Goal: Transaction & Acquisition: Purchase product/service

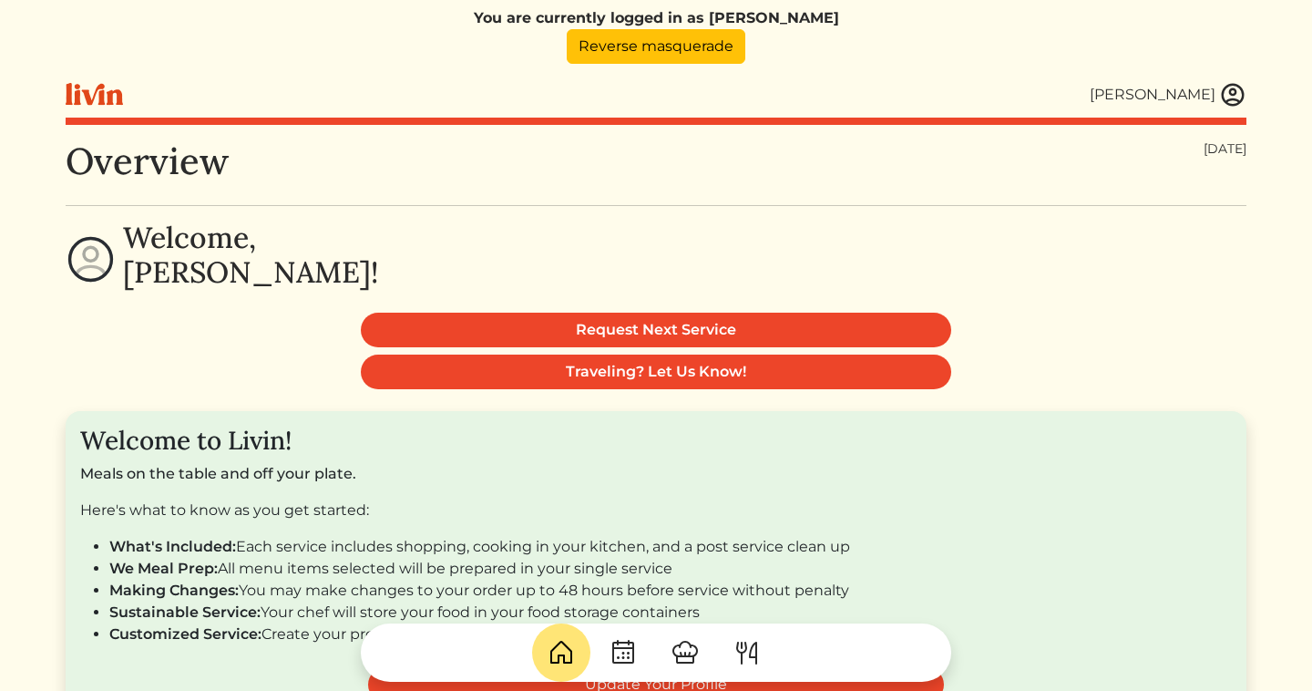
click at [1227, 93] on img at bounding box center [1232, 94] width 27 height 27
click at [822, 238] on div at bounding box center [656, 345] width 1312 height 691
click at [1236, 95] on img at bounding box center [1232, 94] width 27 height 27
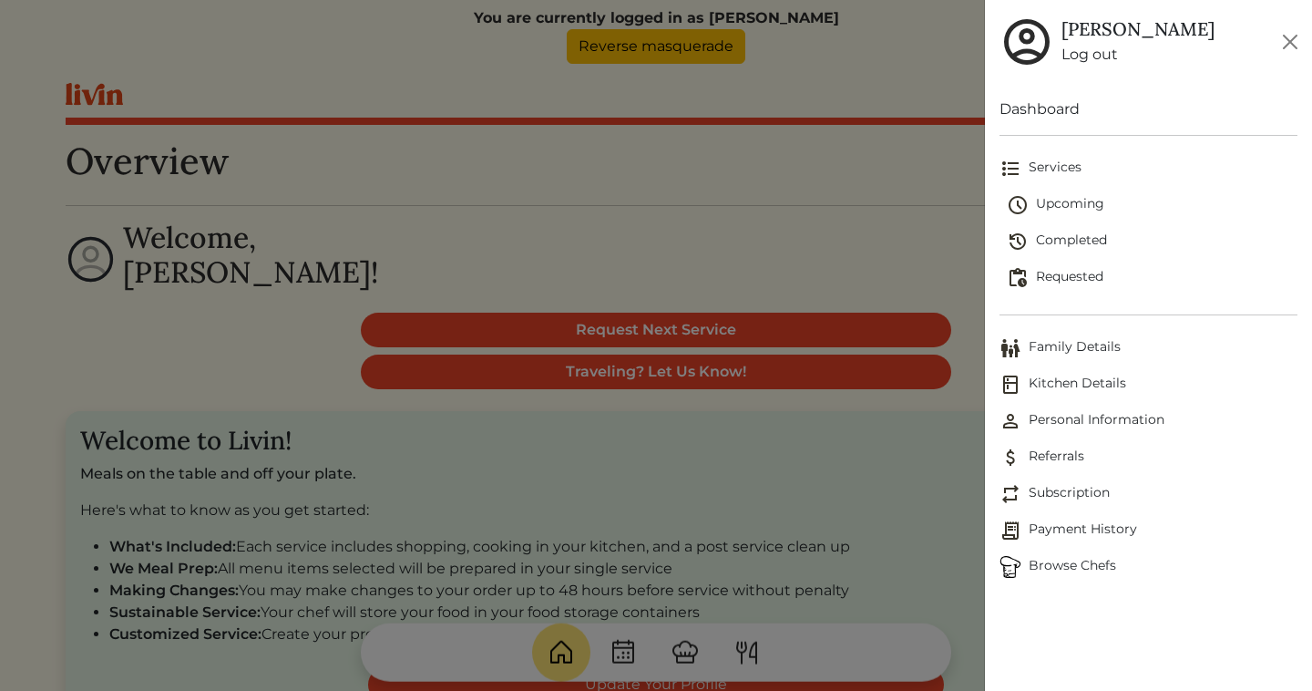
click at [1033, 417] on span "Personal Information" at bounding box center [1149, 421] width 298 height 22
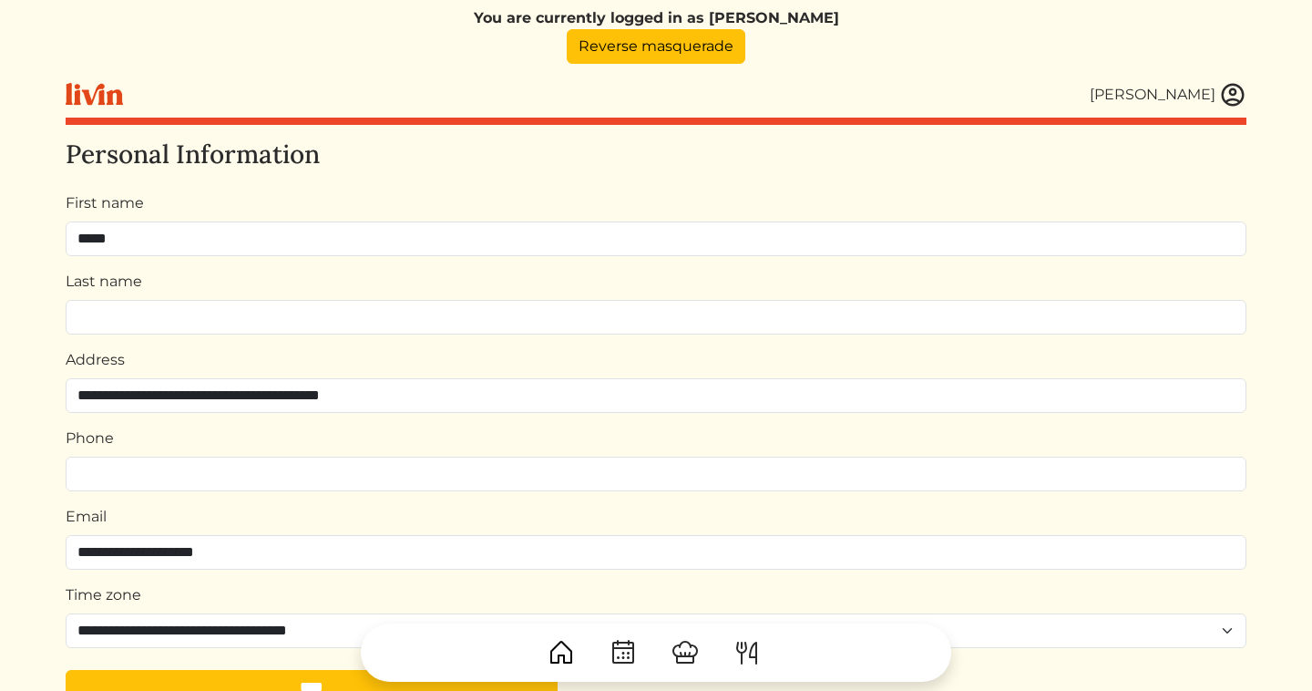
click at [1248, 91] on div "You are currently logged in as Aimee Reverse masquerade Aimee Aimee Log out Das…" at bounding box center [656, 441] width 1203 height 882
click at [1237, 91] on img at bounding box center [1232, 94] width 27 height 27
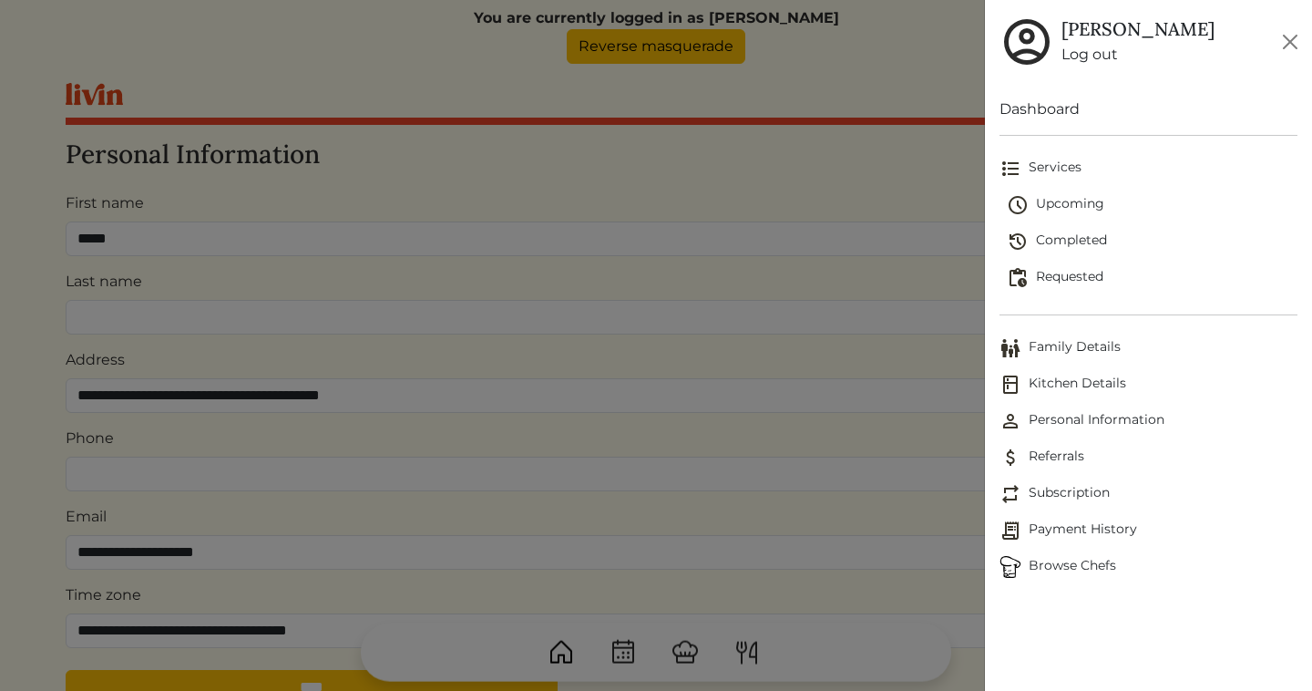
click at [1016, 344] on img at bounding box center [1011, 348] width 22 height 22
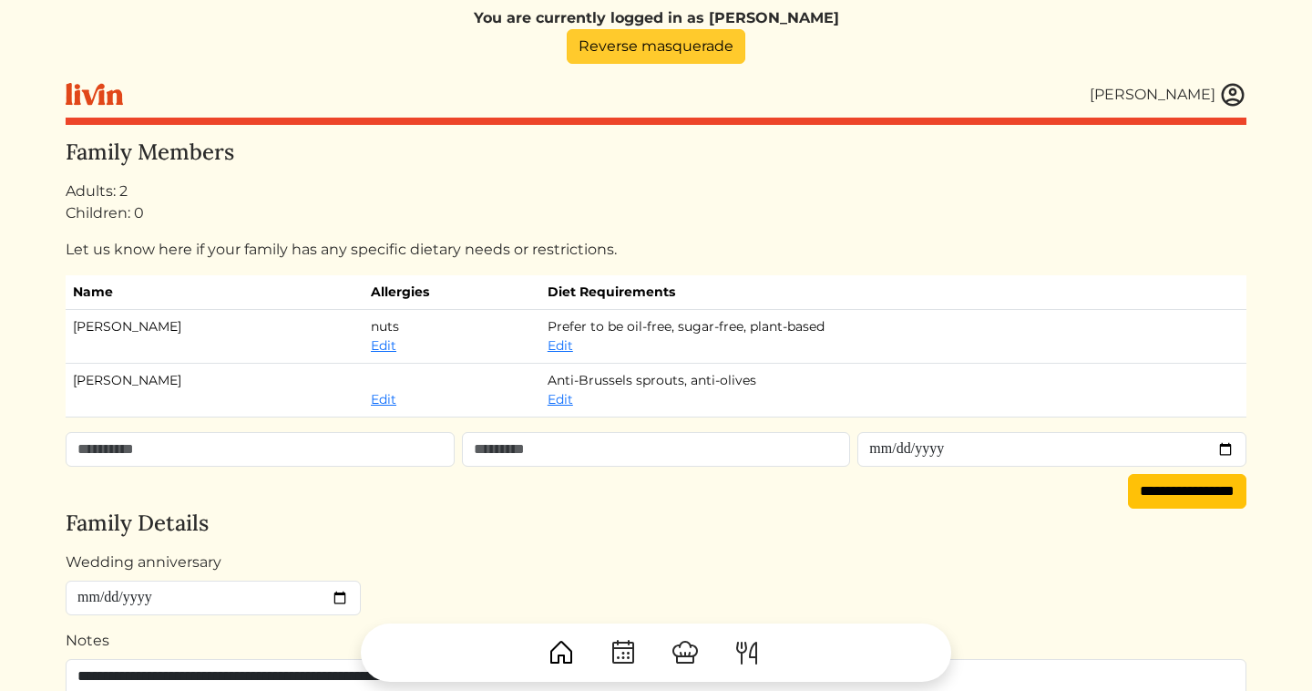
click at [691, 44] on link "Reverse masquerade" at bounding box center [656, 46] width 179 height 35
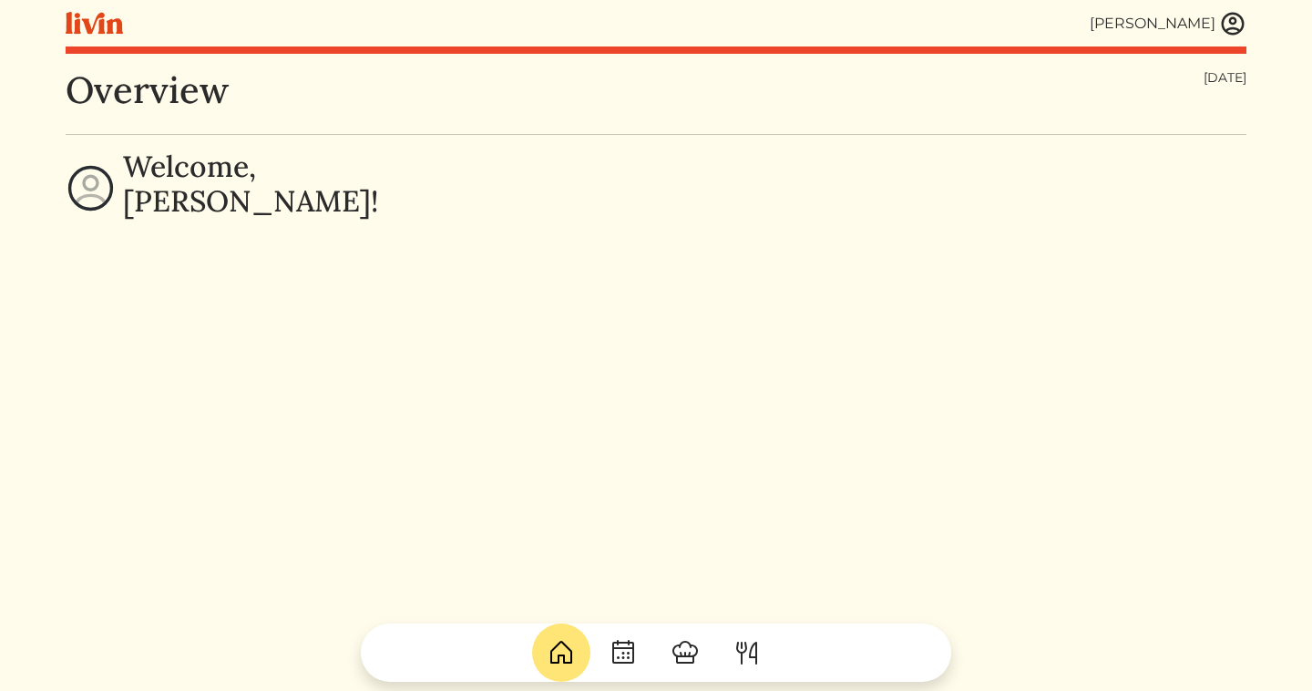
click at [1243, 20] on img at bounding box center [1232, 23] width 27 height 27
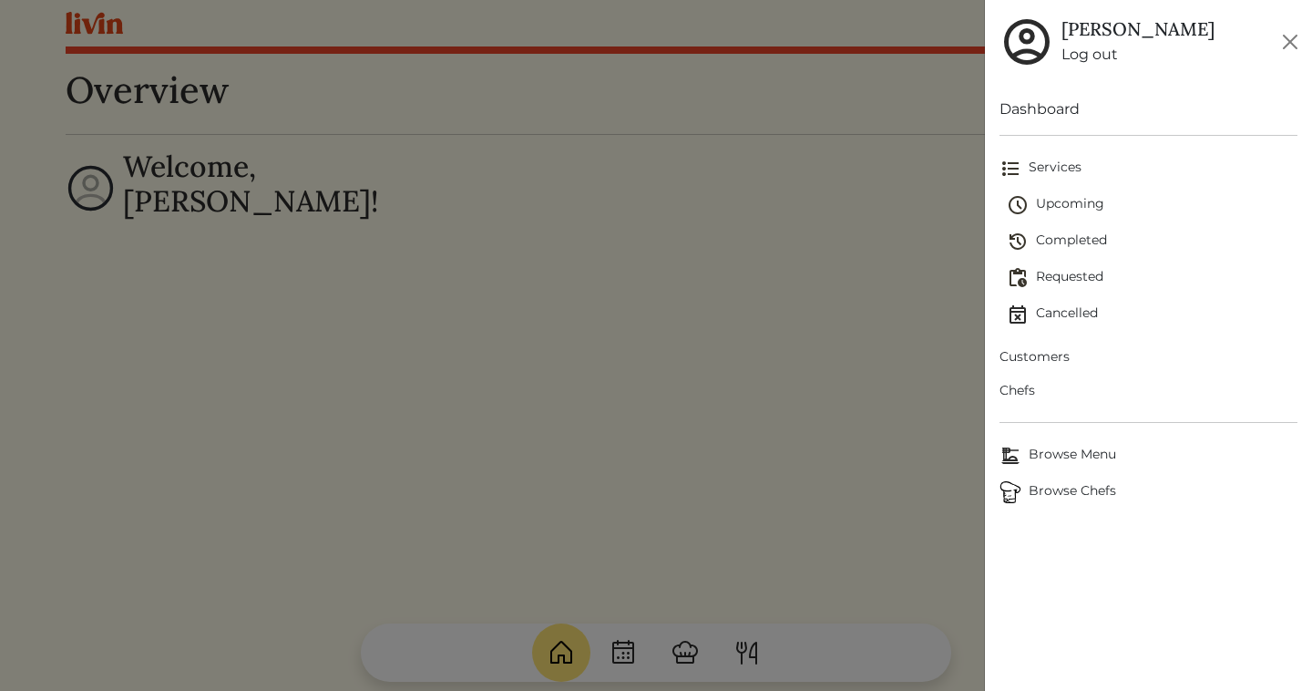
click at [1064, 204] on span "Upcoming" at bounding box center [1152, 205] width 291 height 22
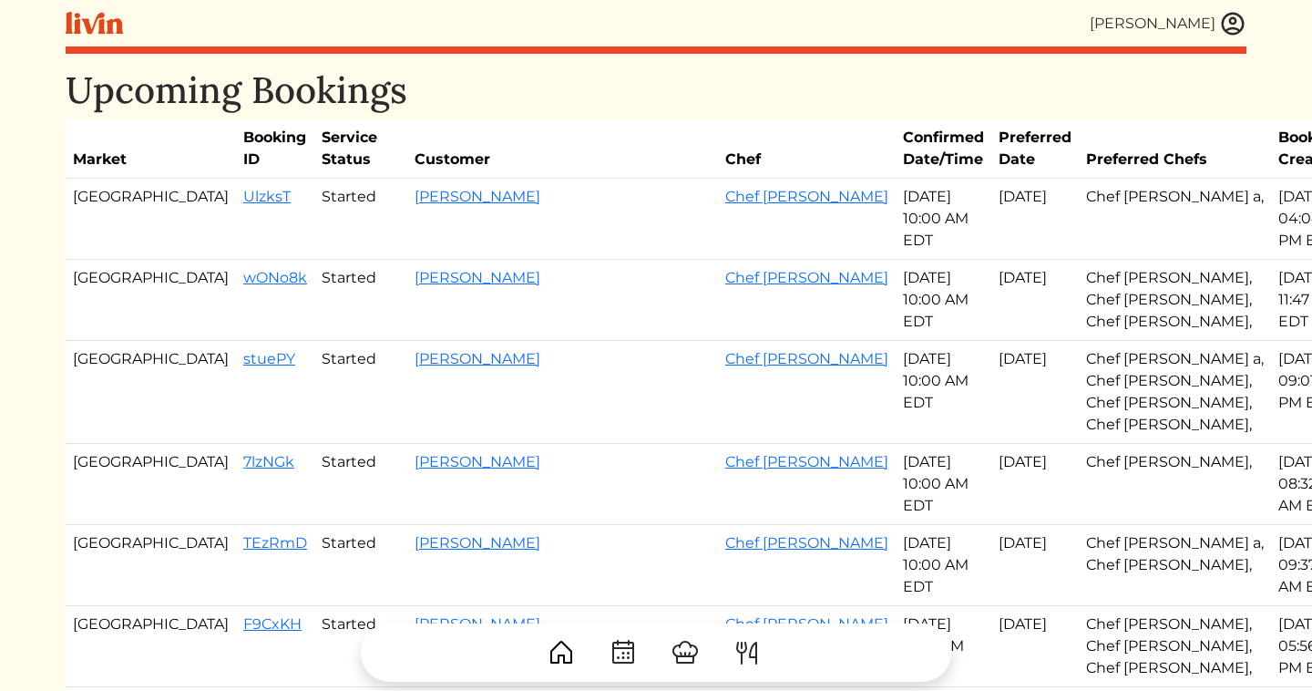
click at [1234, 20] on img at bounding box center [1232, 23] width 27 height 27
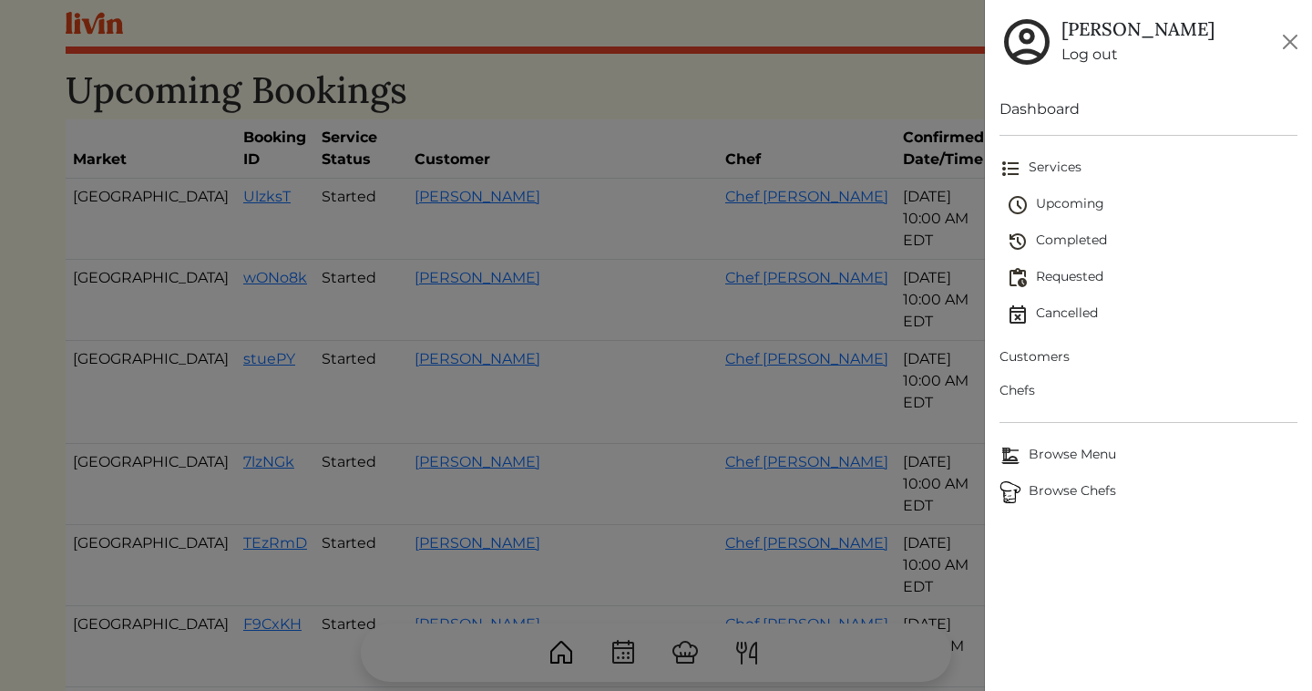
click at [1020, 357] on span "Customers" at bounding box center [1149, 356] width 298 height 19
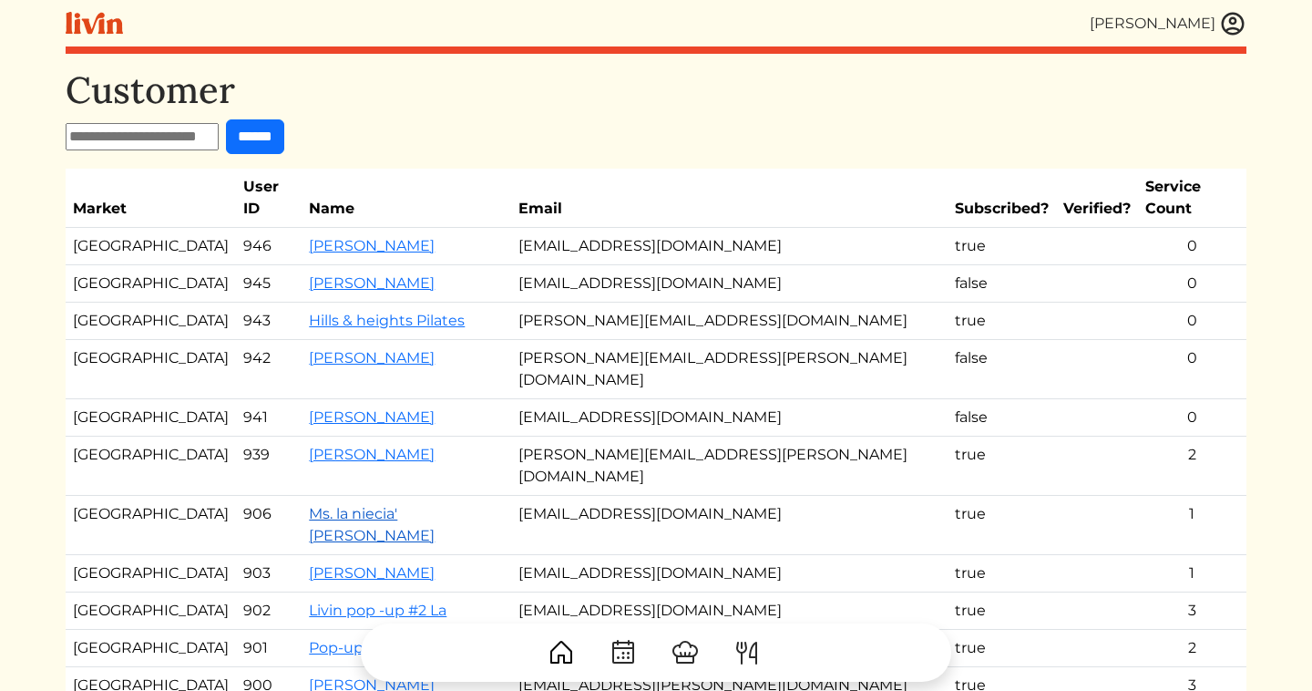
click at [334, 505] on link "Ms. la niecia' Vicknair" at bounding box center [372, 524] width 126 height 39
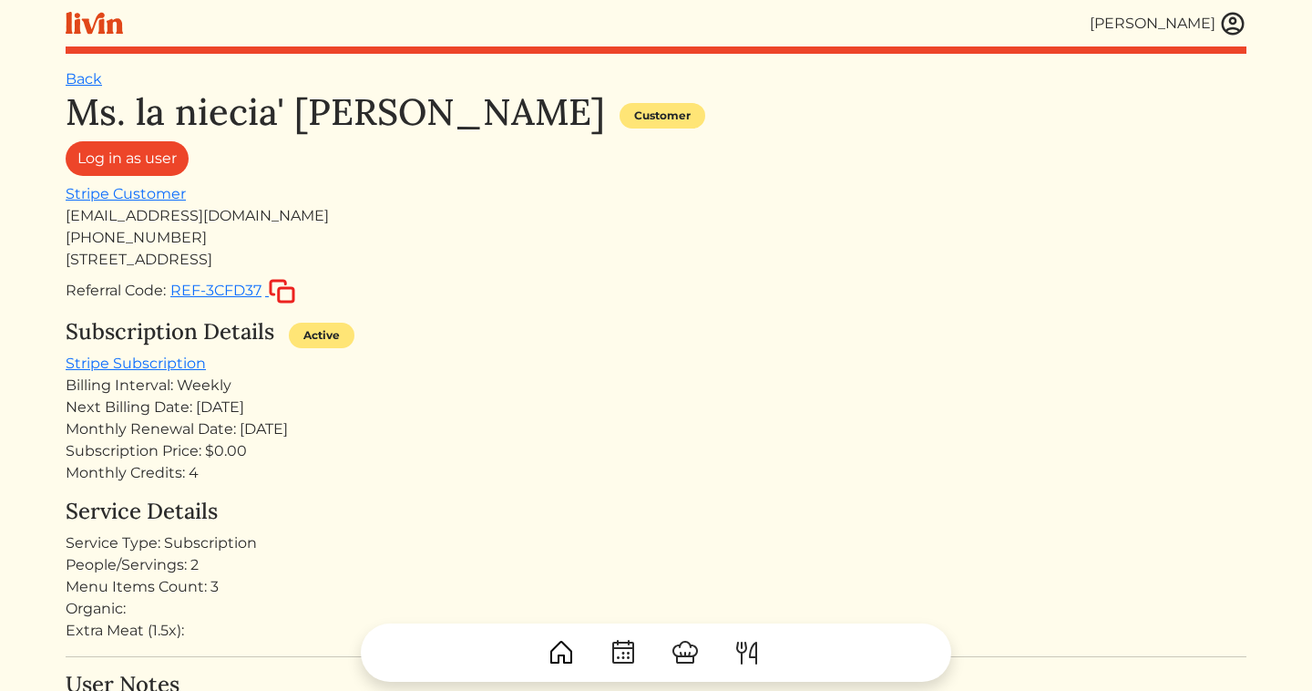
click at [170, 257] on div "17417 Vanowen St" at bounding box center [656, 260] width 1181 height 22
copy div "17417 Vanowen St"
click at [86, 87] on link "Back" at bounding box center [84, 78] width 36 height 17
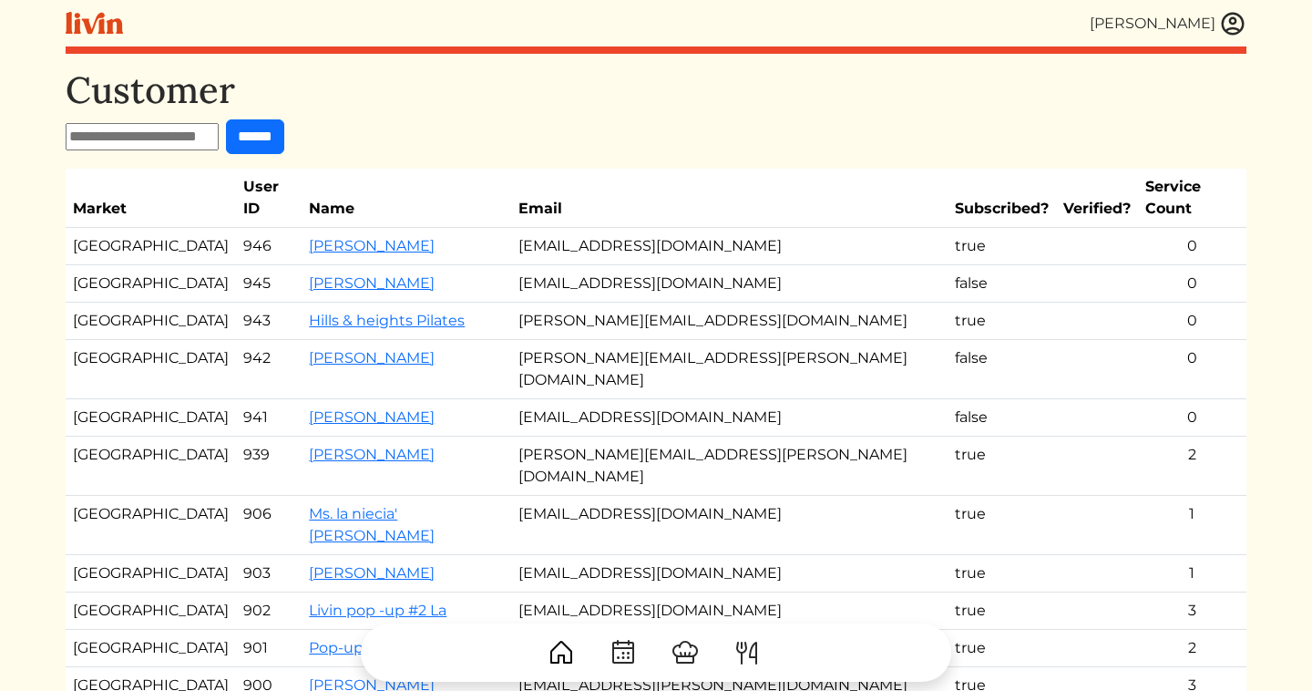
click at [1240, 20] on img at bounding box center [1232, 23] width 27 height 27
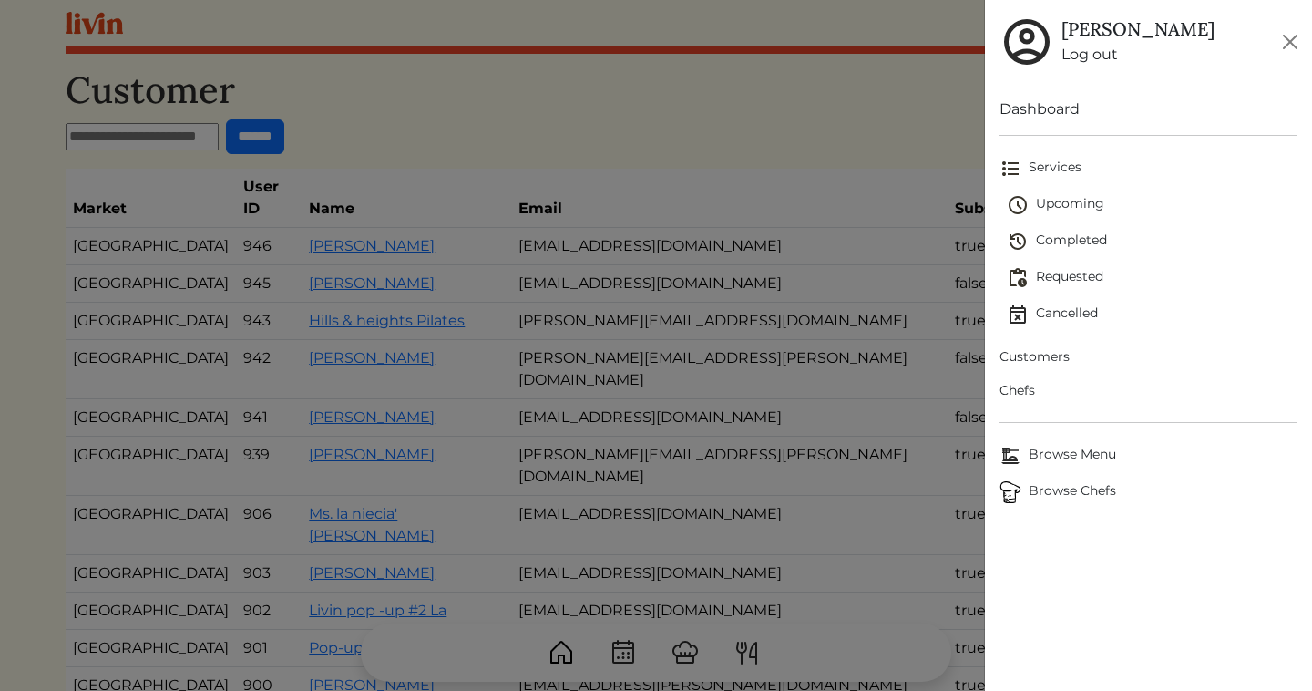
click at [1031, 387] on span "Chefs" at bounding box center [1149, 390] width 298 height 19
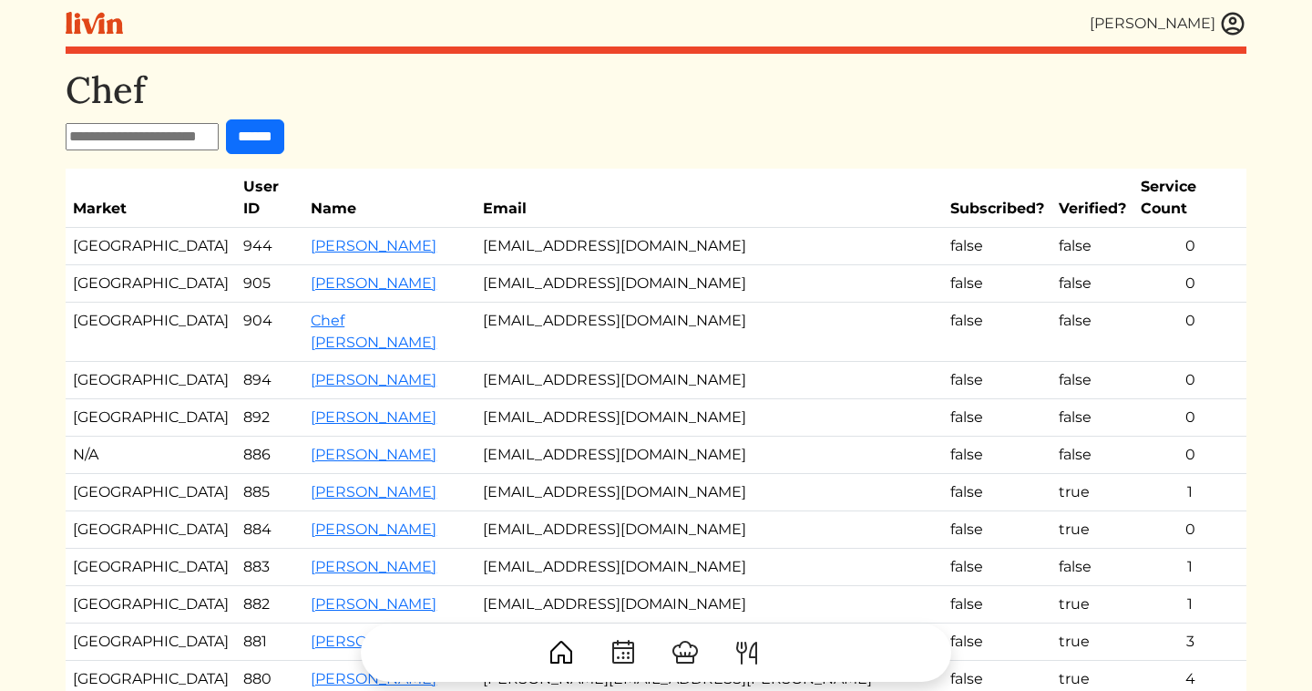
click at [165, 128] on input "text" at bounding box center [142, 136] width 153 height 27
click at [387, 483] on link "Courtney Williams" at bounding box center [374, 491] width 126 height 17
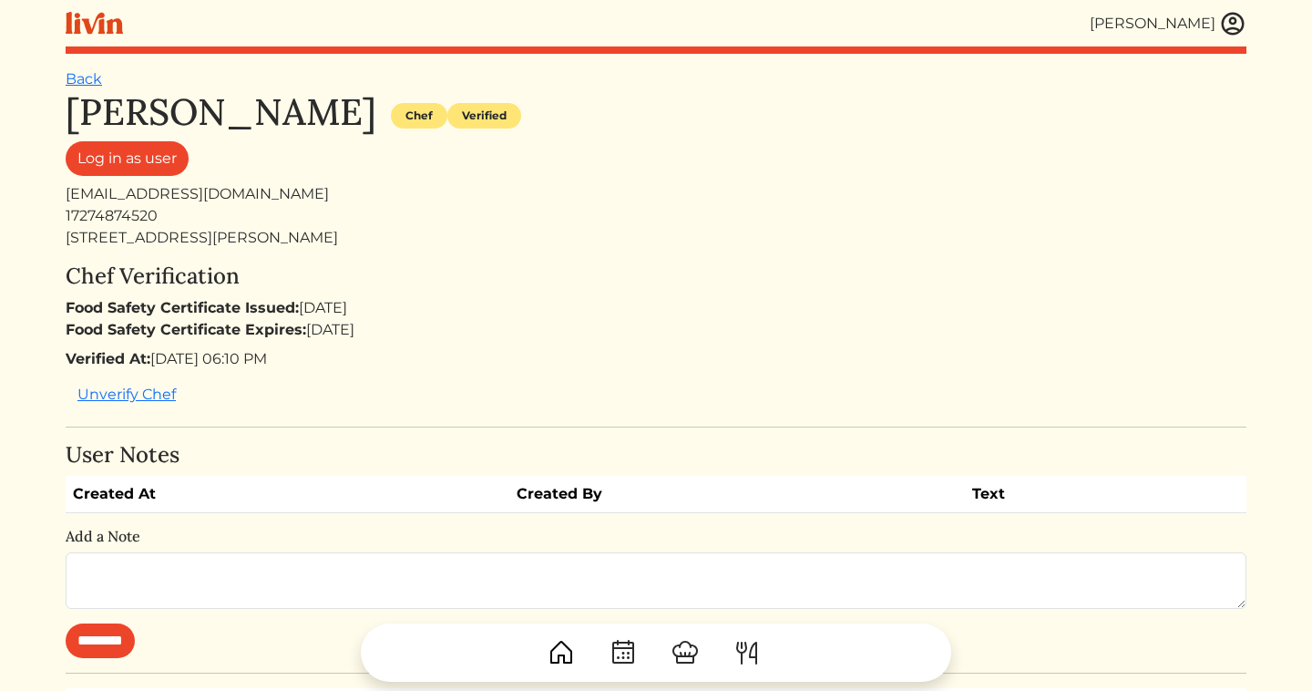
click at [1231, 21] on img at bounding box center [1232, 23] width 27 height 27
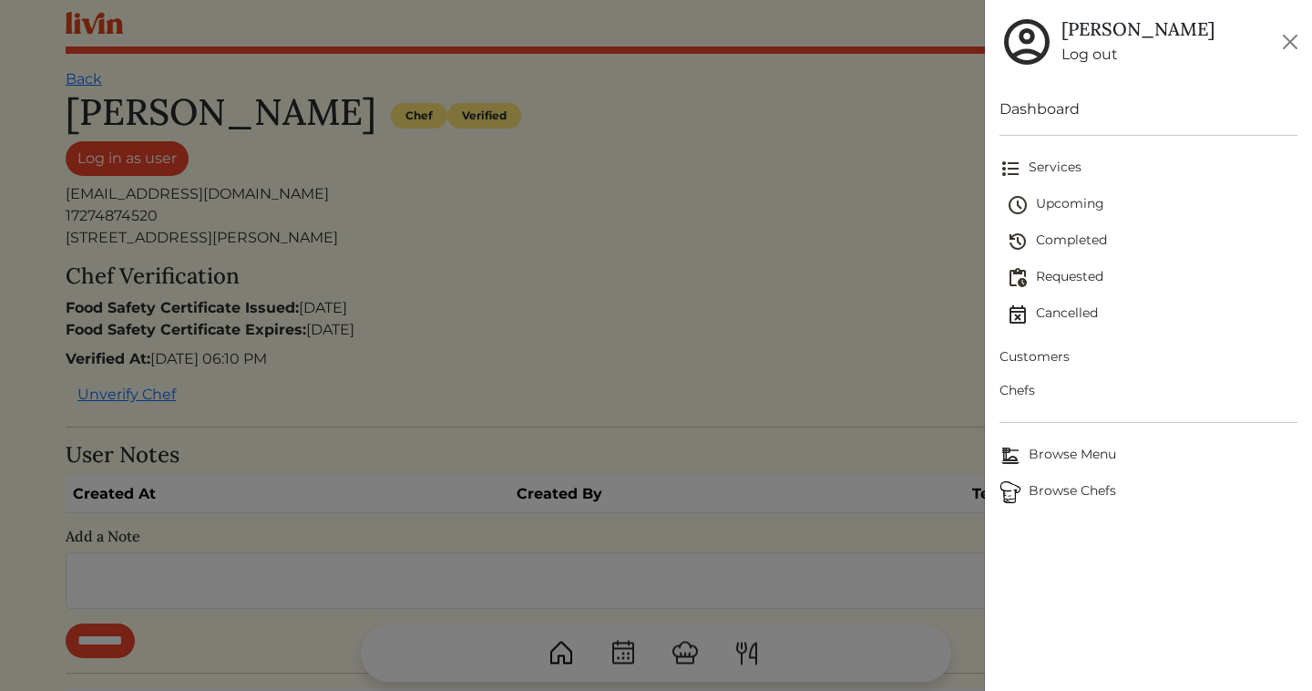
click at [1084, 202] on span "Upcoming" at bounding box center [1152, 205] width 291 height 22
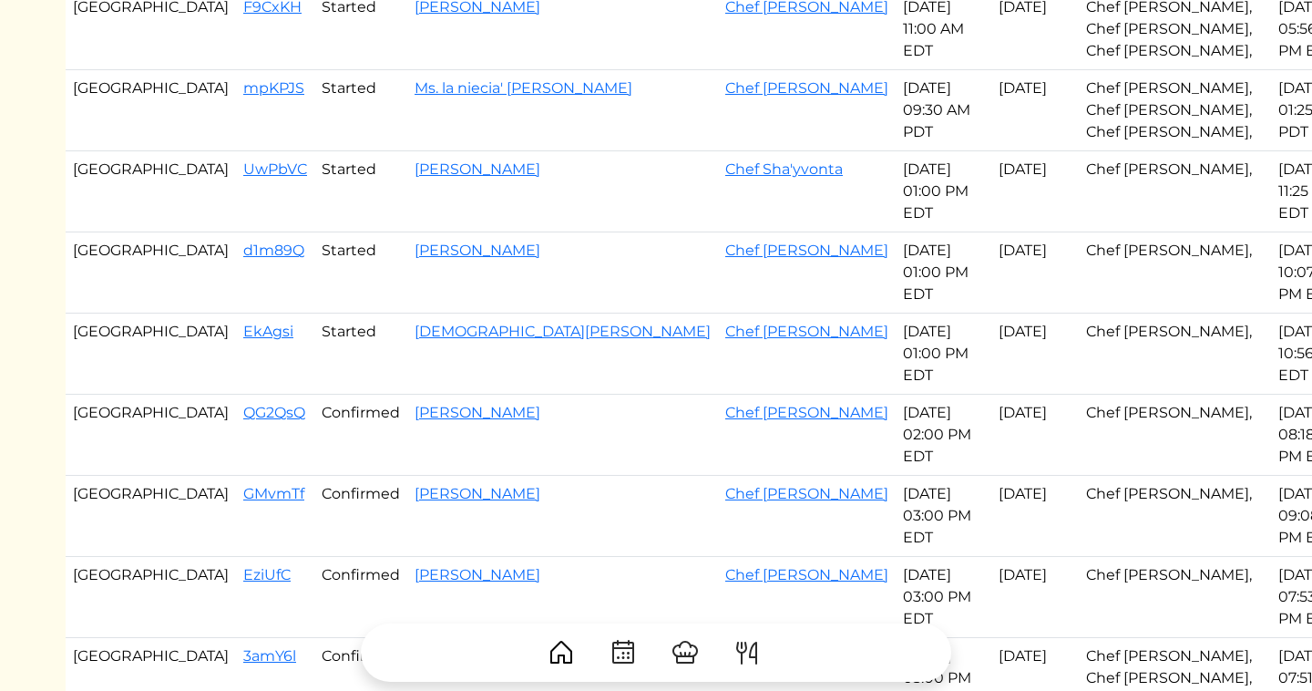
scroll to position [632, 0]
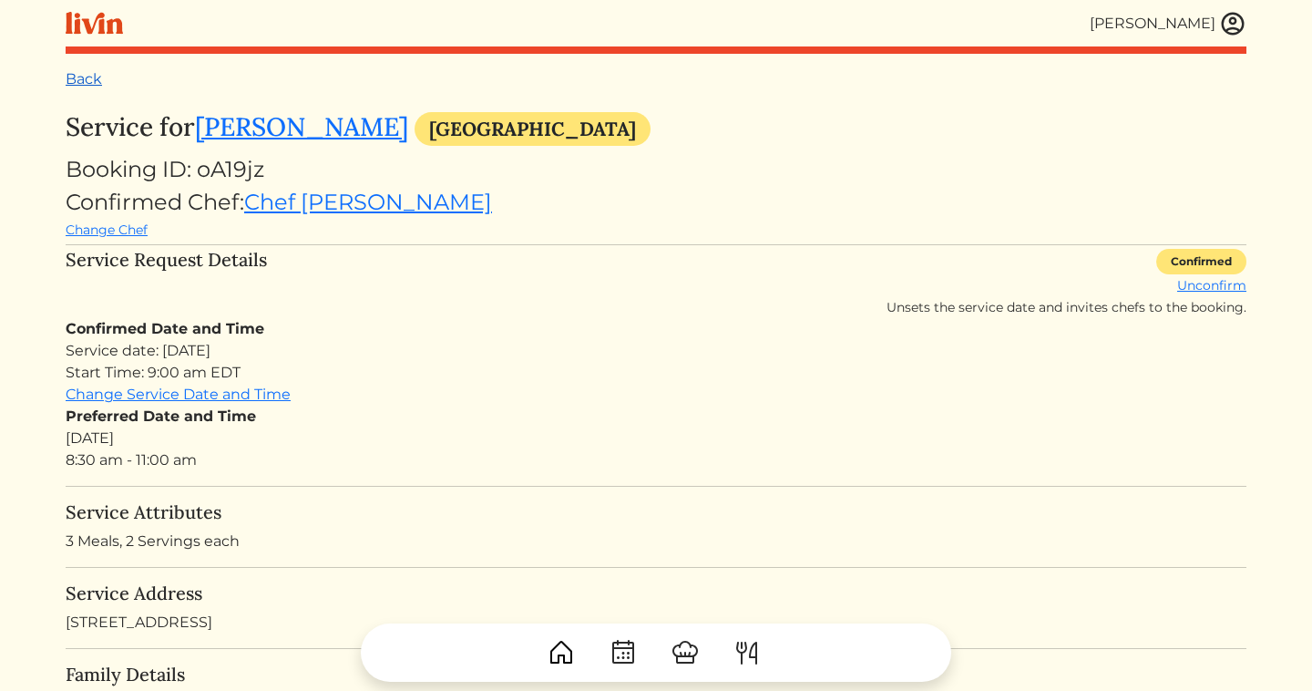
click at [89, 84] on link "Back" at bounding box center [84, 78] width 36 height 17
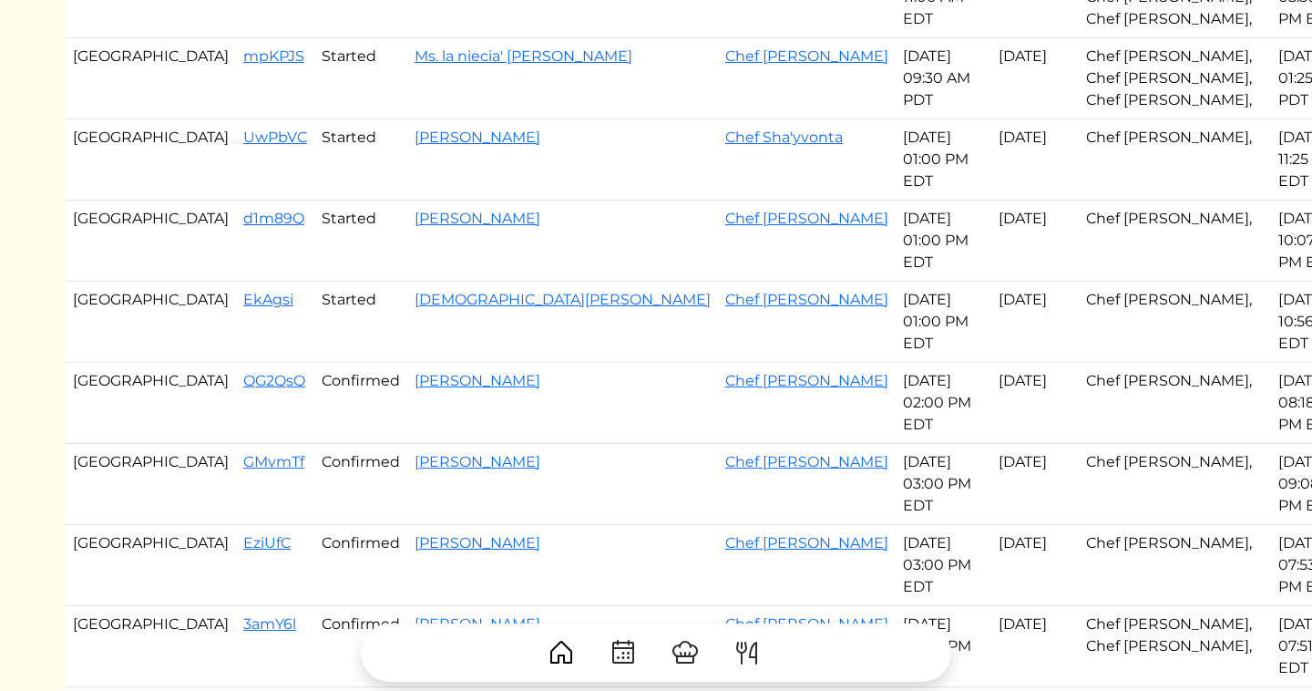
scroll to position [653, 0]
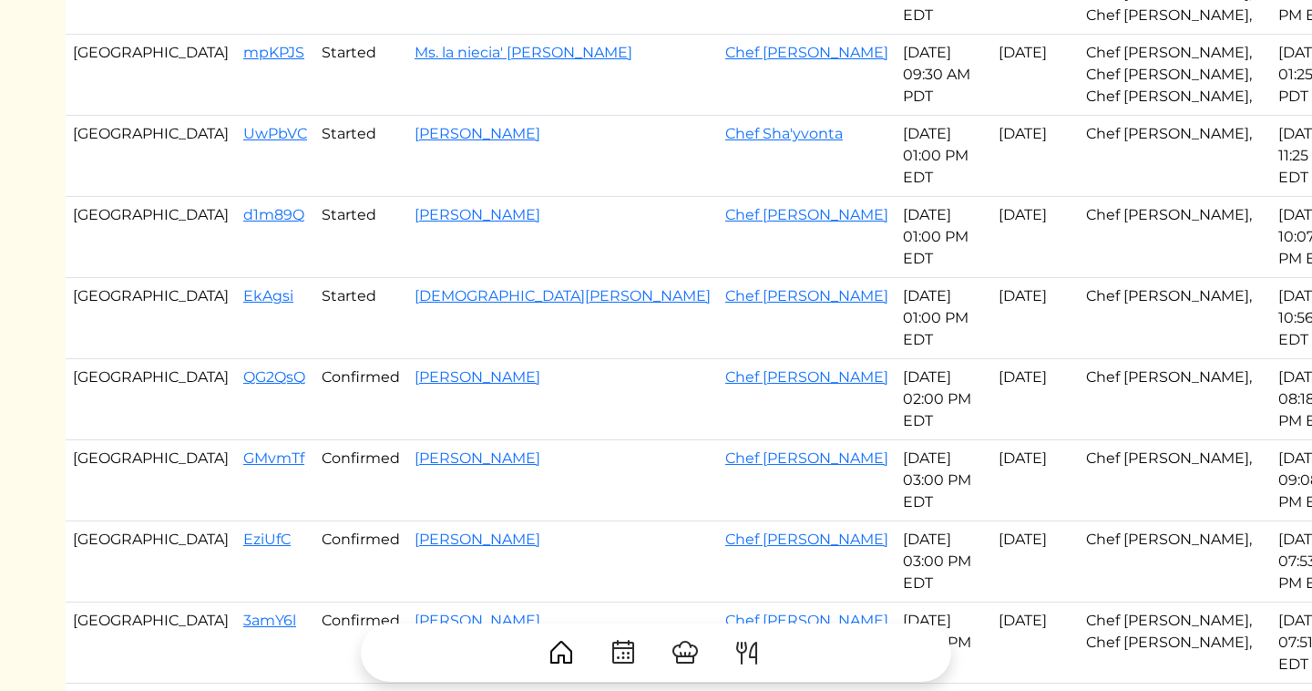
click at [619, 616] on div at bounding box center [656, 645] width 1181 height 73
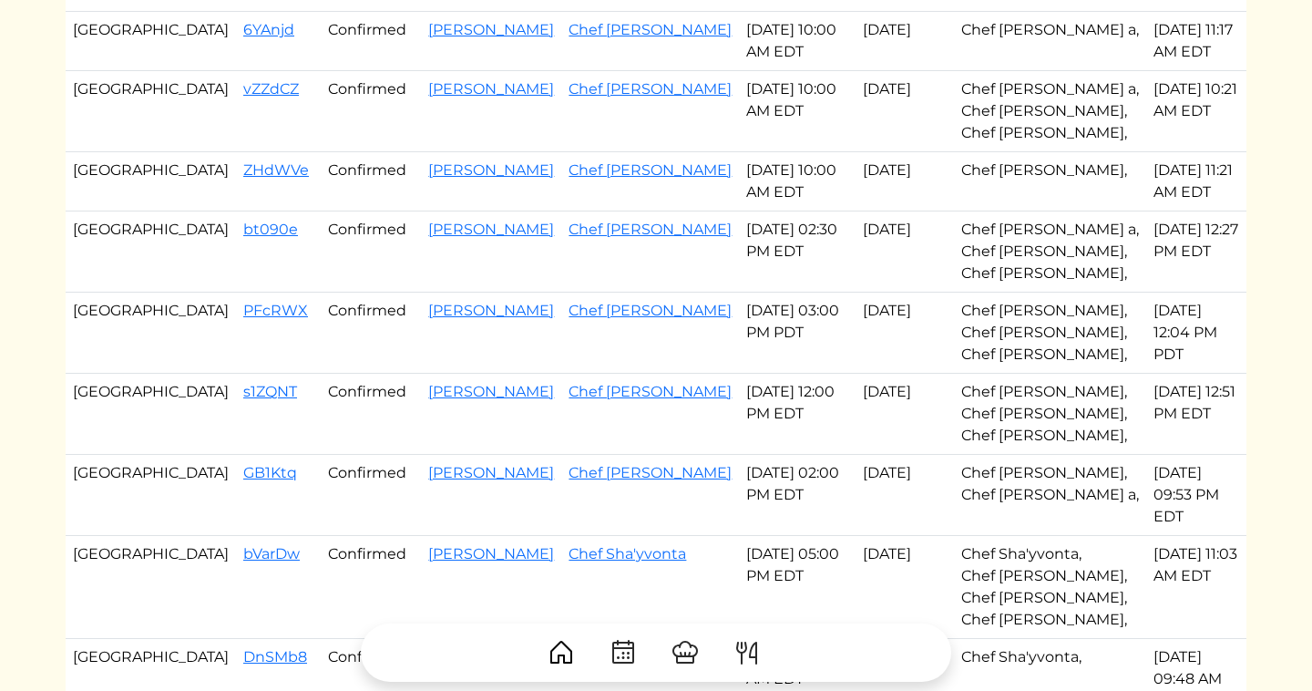
scroll to position [168, 0]
click at [236, 180] on td "ZHdWVe" at bounding box center [278, 180] width 85 height 59
click at [243, 174] on link "ZHdWVe" at bounding box center [276, 168] width 66 height 17
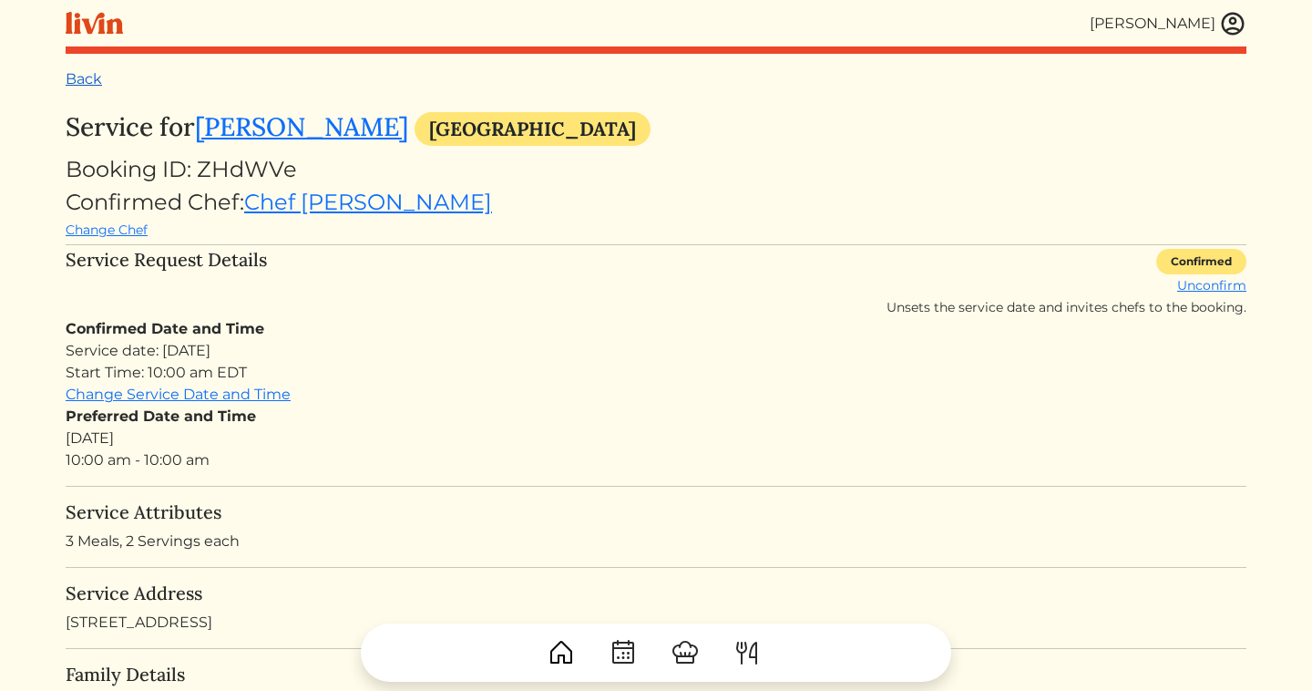
click at [91, 87] on link "Back" at bounding box center [84, 78] width 36 height 17
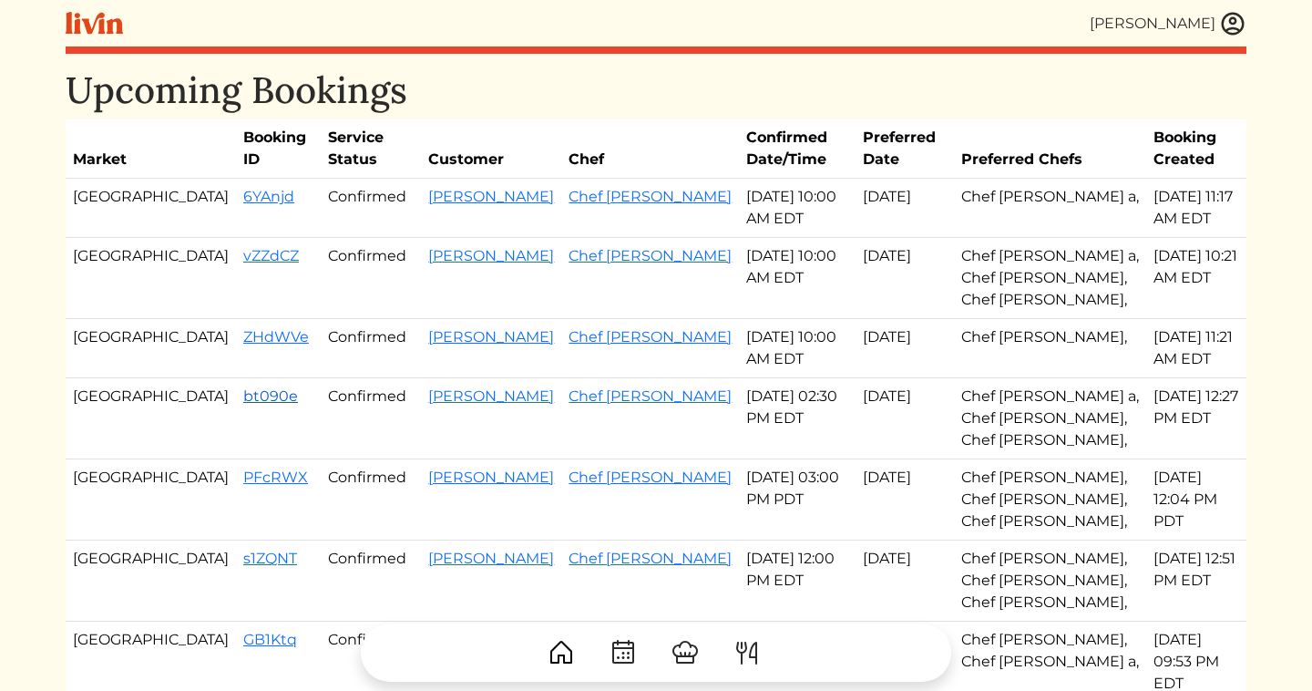
click at [243, 400] on link "bt090e" at bounding box center [270, 395] width 55 height 17
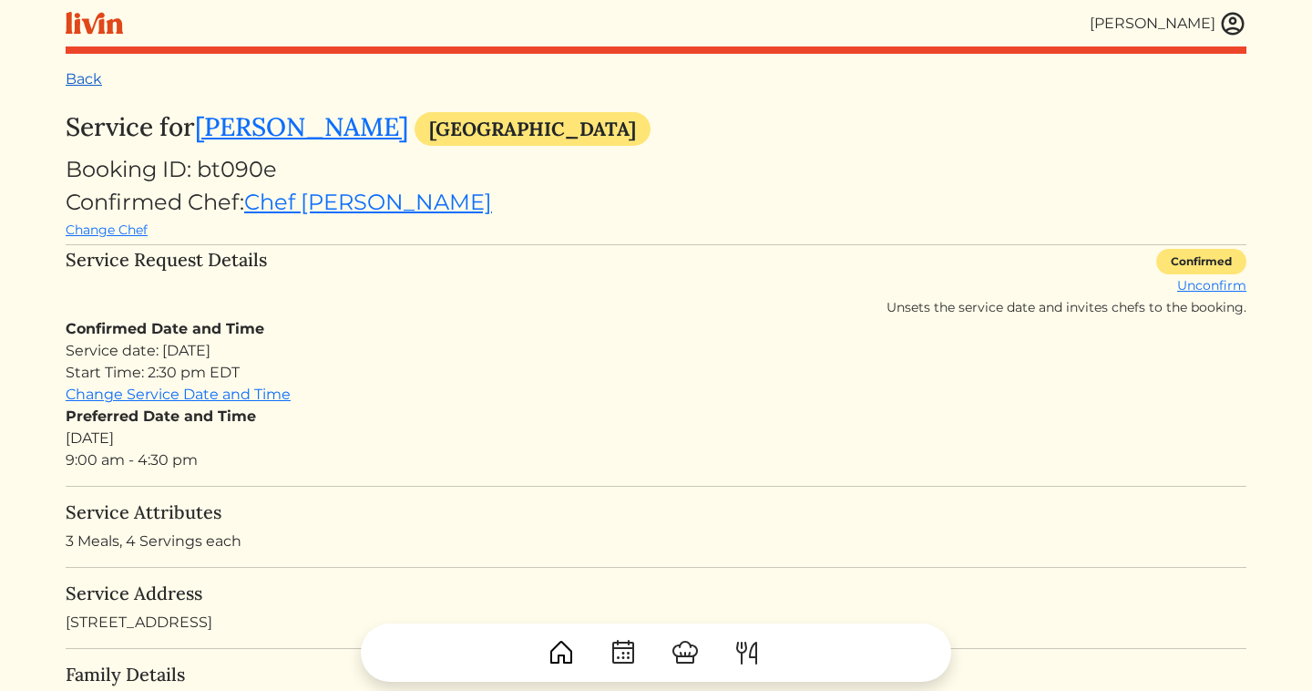
click at [90, 77] on link "Back" at bounding box center [84, 78] width 36 height 17
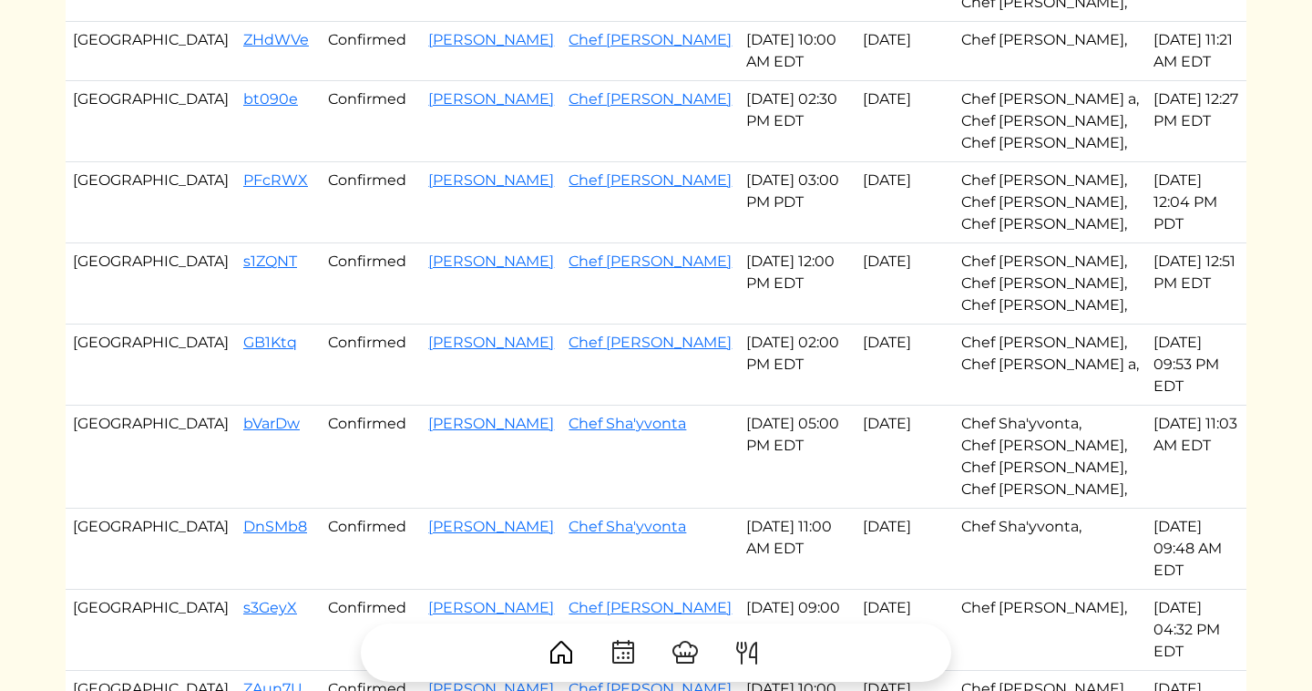
scroll to position [302, 0]
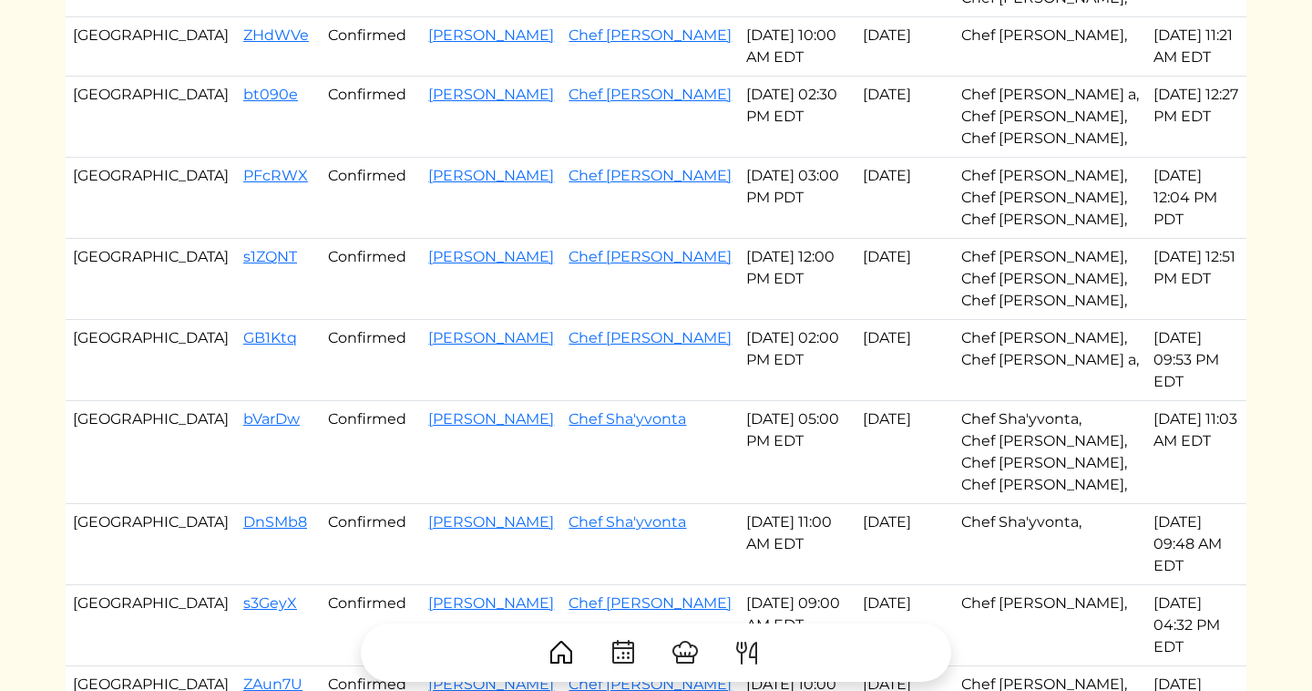
click at [74, 254] on td "Atlanta" at bounding box center [151, 279] width 170 height 81
drag, startPoint x: 160, startPoint y: 258, endPoint x: 659, endPoint y: 453, distance: 535.3
click at [659, 453] on tbody "Atlanta 6YAnjd Confirmed Jessica Cuthbert Chef Danielle a Aug 19, 2025 10:00 AM…" at bounding box center [656, 507] width 1181 height 1260
copy tbody "s1ZQNT Confirmed Chenita Evans Chef Jevondah Aug 20, 2025 12:00 PM EDT Aug 20, …"
click at [466, 452] on td "Laura Johnson" at bounding box center [491, 452] width 140 height 103
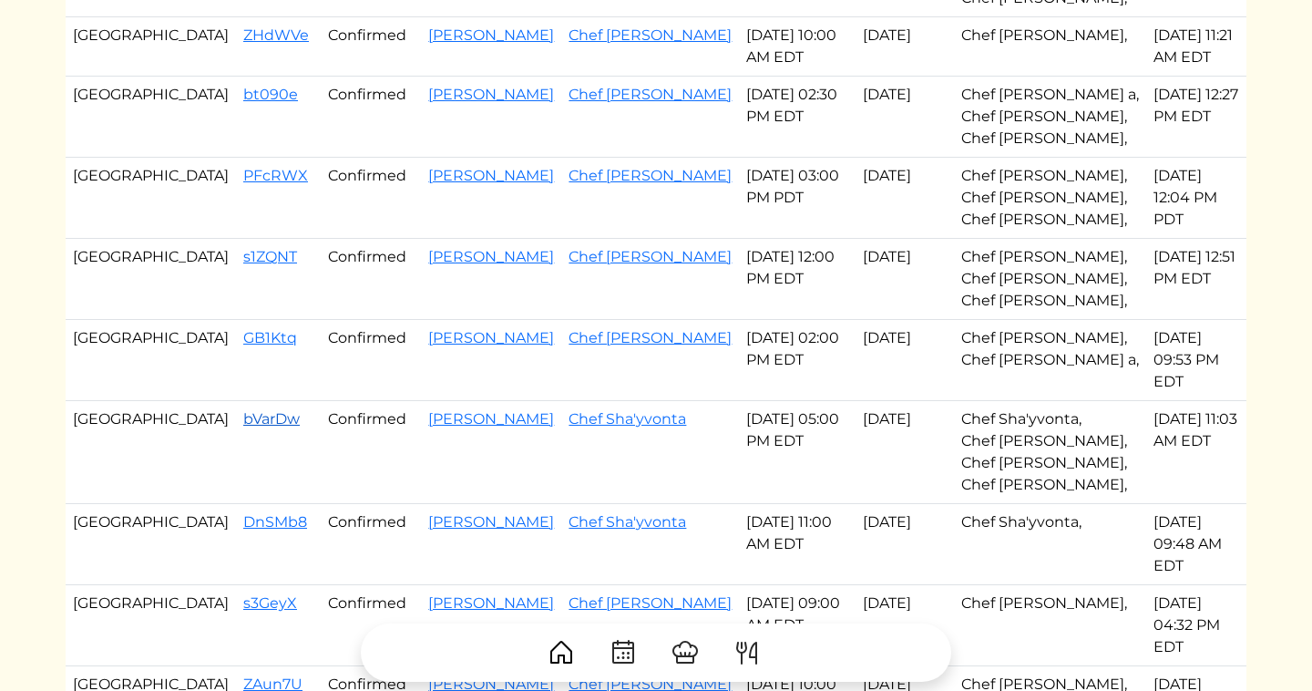
click at [243, 410] on link "bVarDw" at bounding box center [271, 418] width 57 height 17
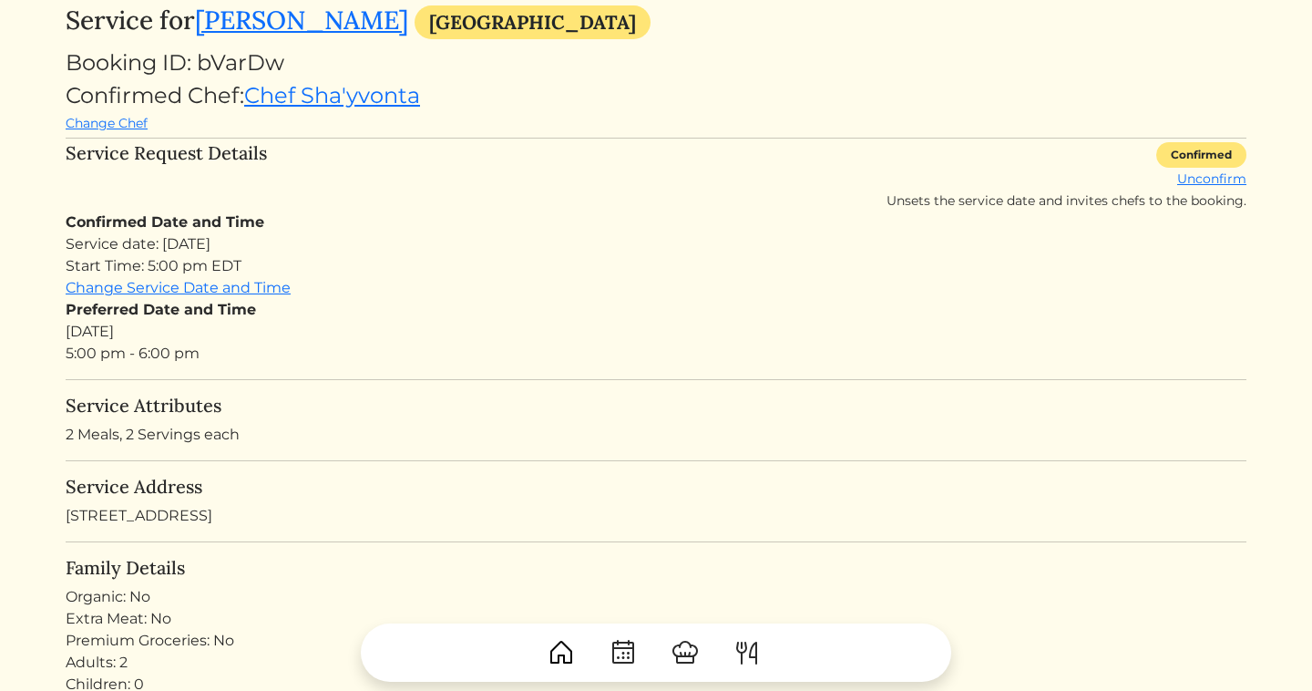
scroll to position [113, 0]
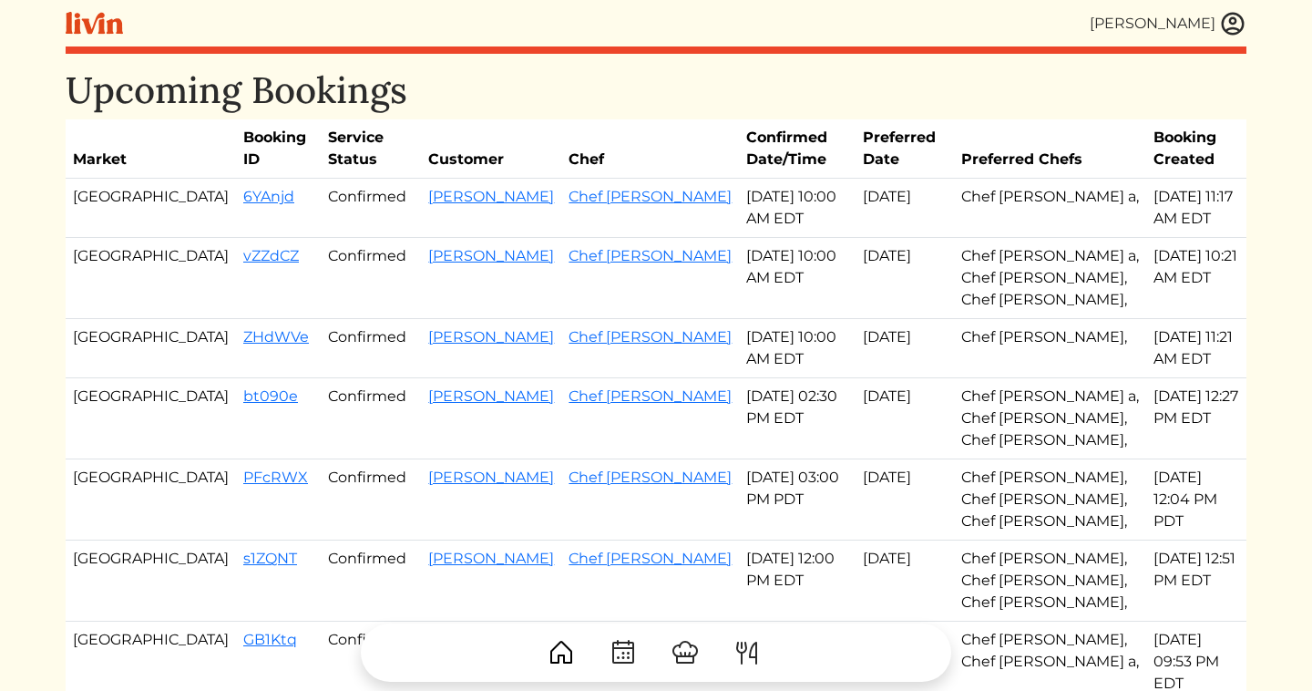
click at [1230, 24] on img at bounding box center [1232, 23] width 27 height 27
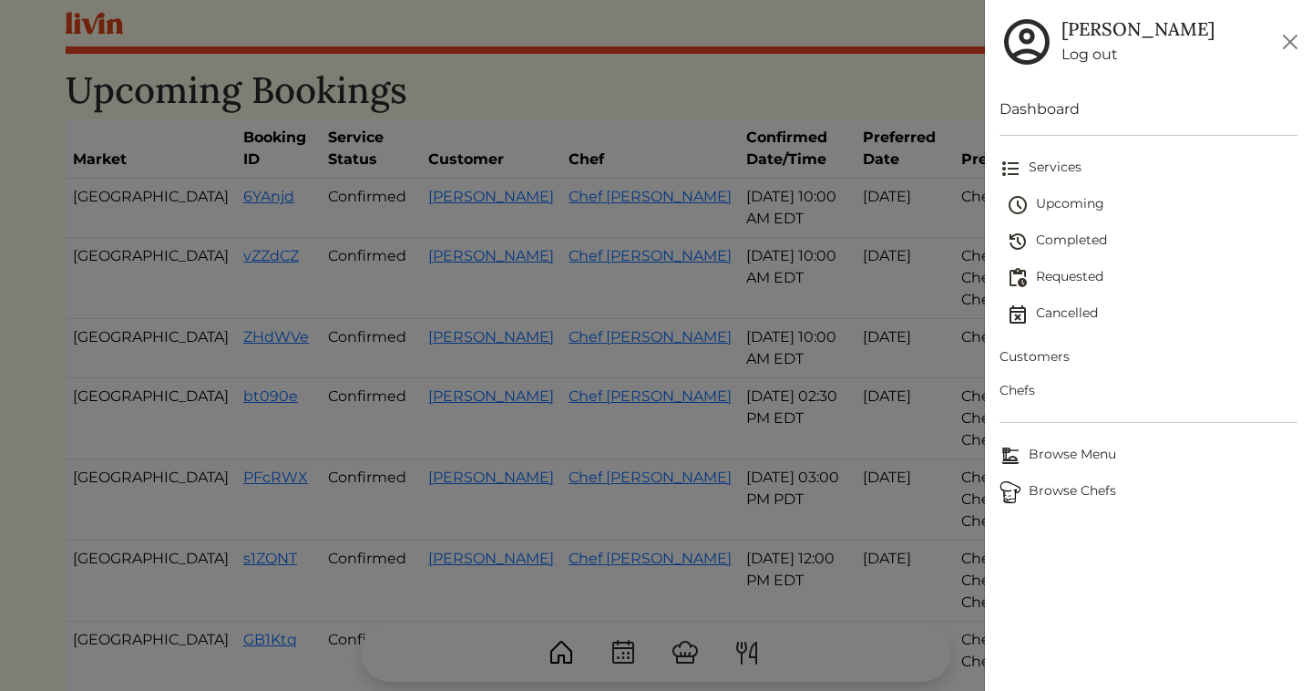
click at [1085, 56] on link "Log out" at bounding box center [1138, 55] width 153 height 22
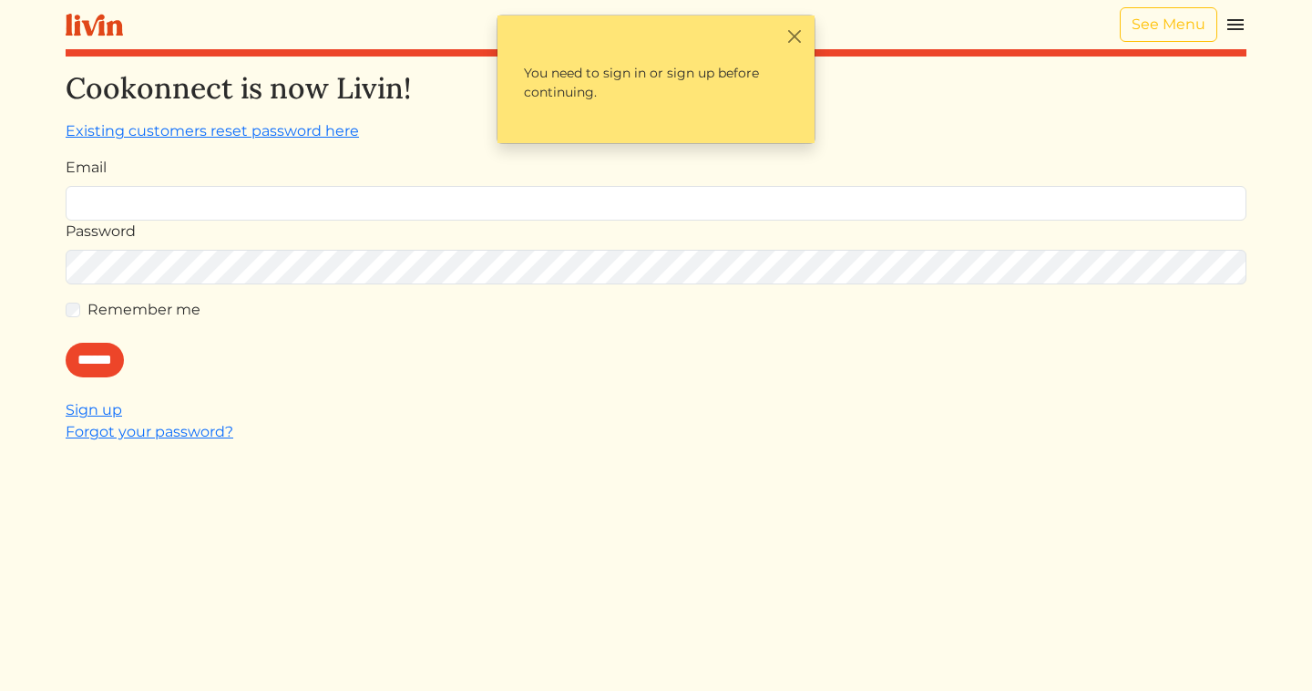
click at [1235, 30] on img at bounding box center [1236, 25] width 22 height 22
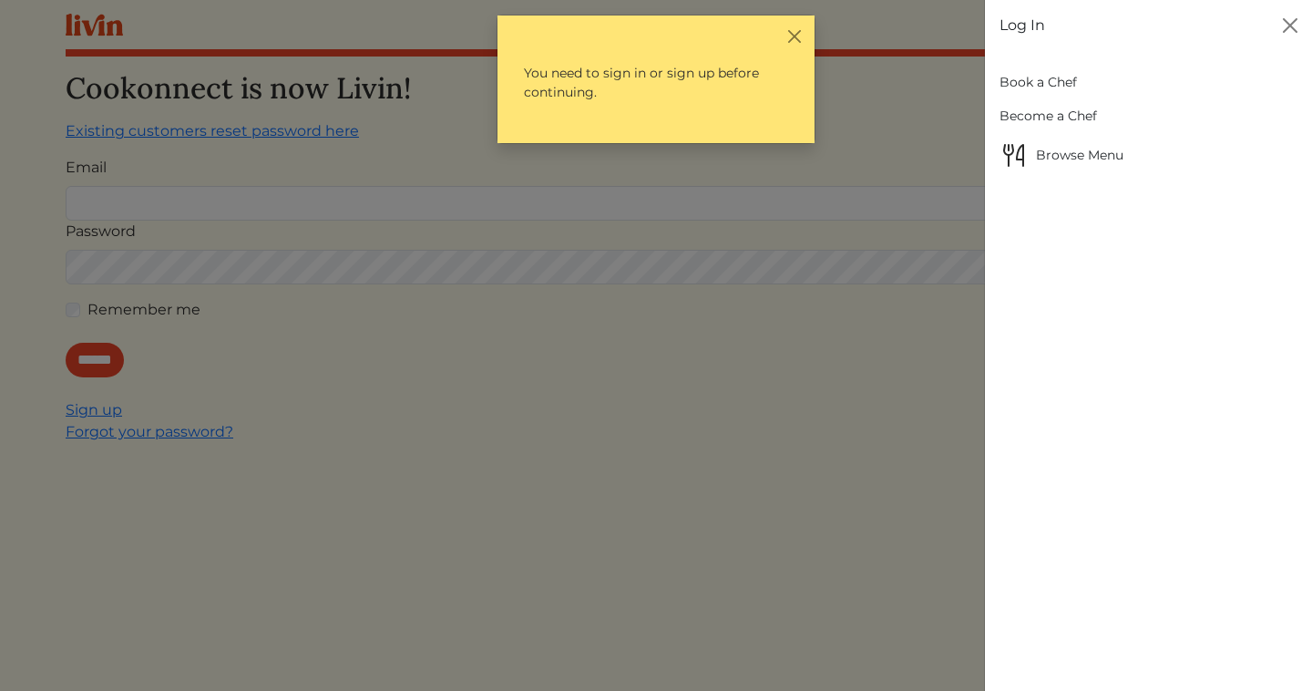
click at [1035, 84] on link "Book a Chef" at bounding box center [1149, 83] width 298 height 34
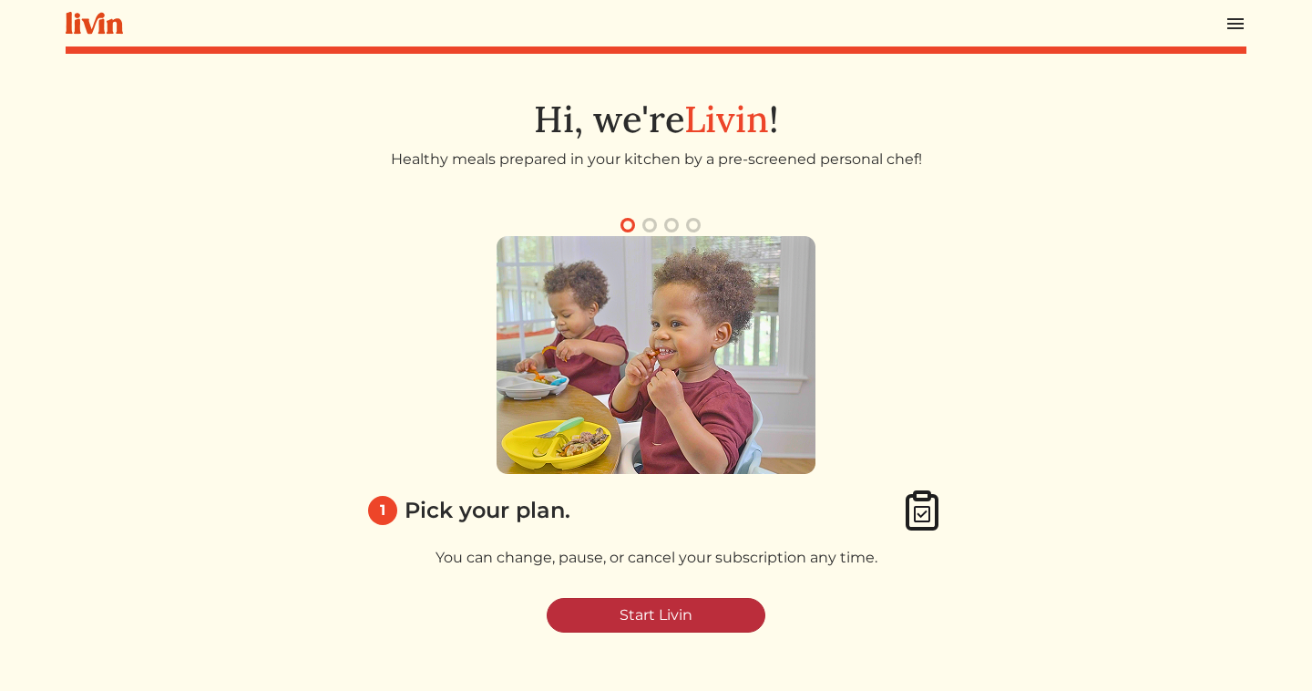
click at [650, 619] on link "Start Livin" at bounding box center [656, 615] width 219 height 35
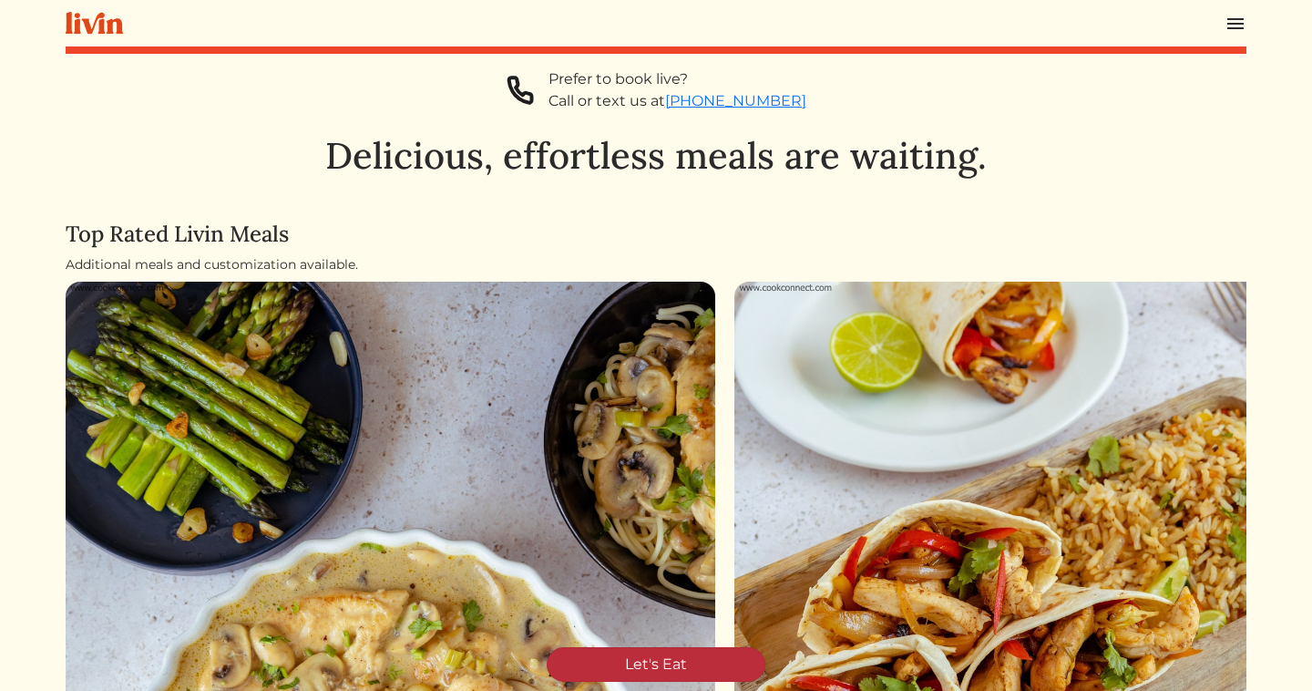
click at [622, 669] on link "Let's Eat" at bounding box center [656, 664] width 219 height 35
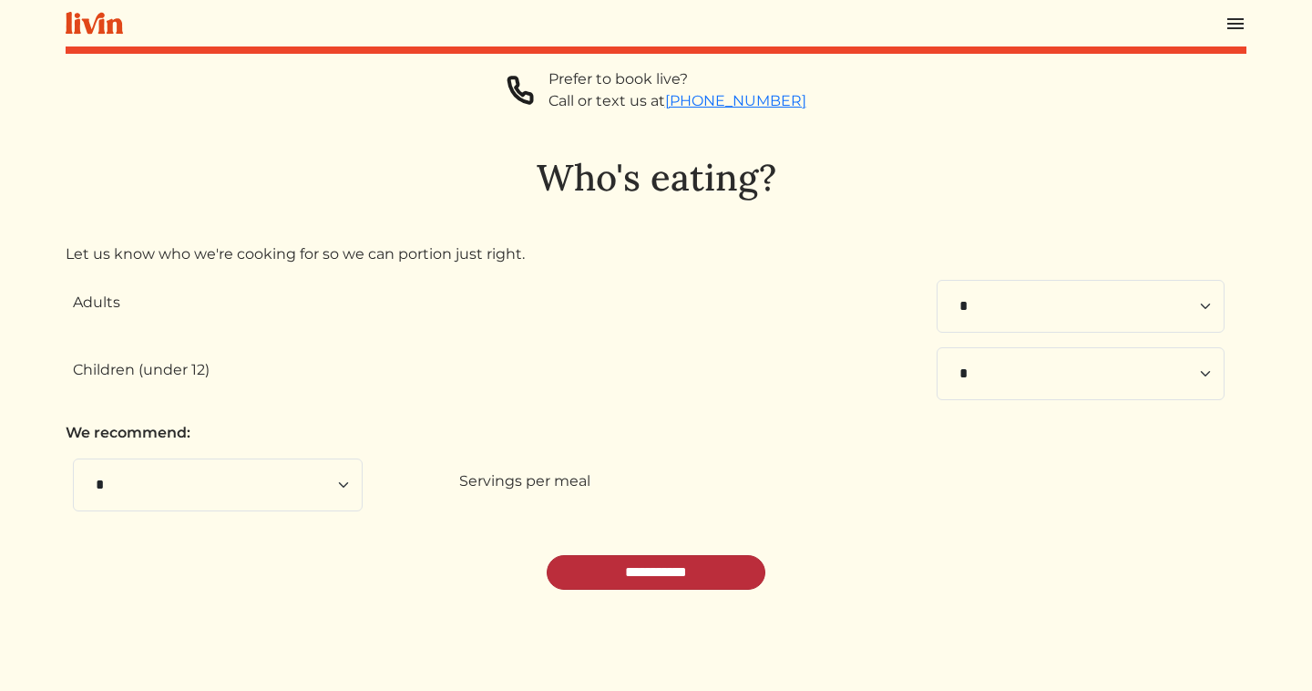
click at [691, 570] on input "**********" at bounding box center [656, 572] width 219 height 35
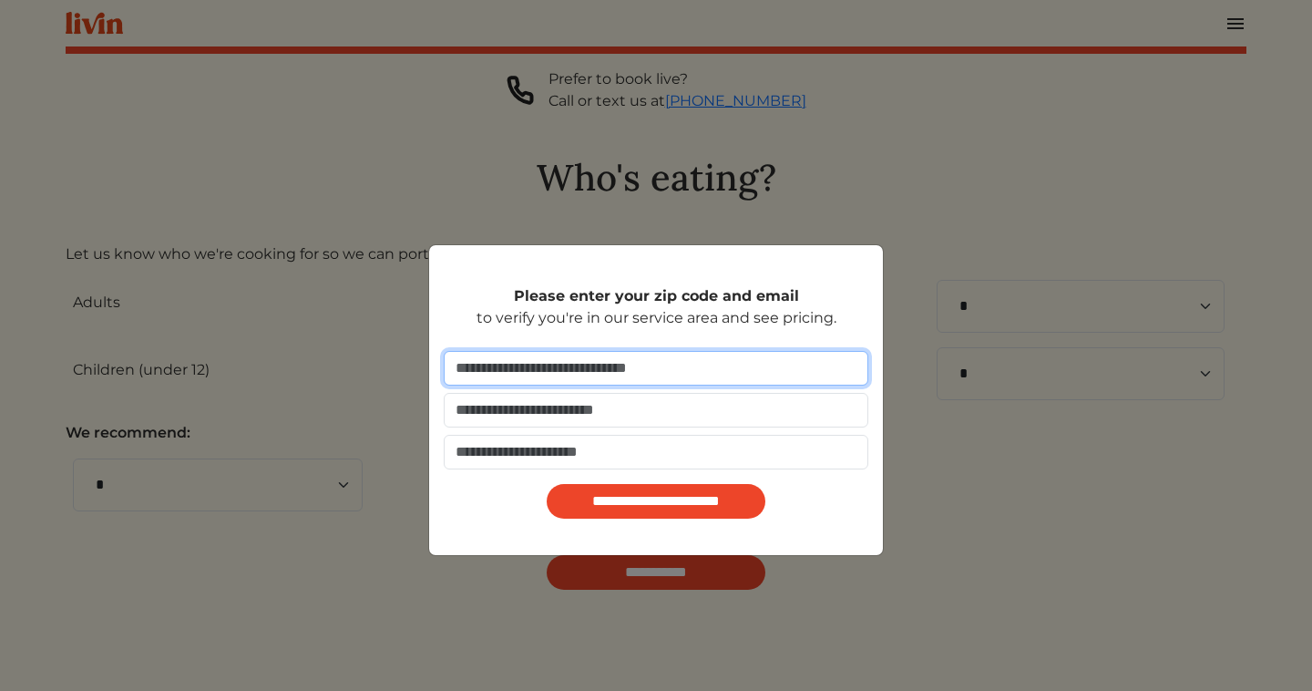
click at [645, 365] on input "number" at bounding box center [656, 368] width 425 height 35
type input "*****"
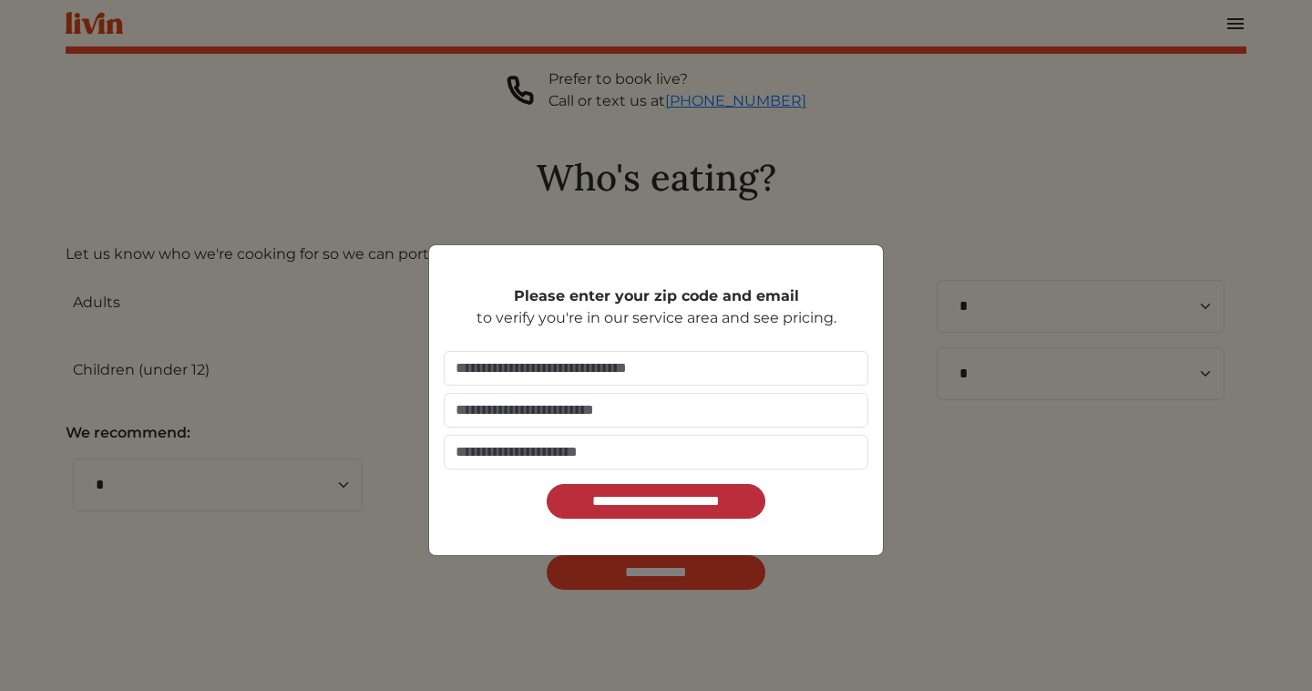
click at [661, 500] on input "**********" at bounding box center [656, 501] width 219 height 35
click at [375, 352] on div "**********" at bounding box center [656, 345] width 1312 height 691
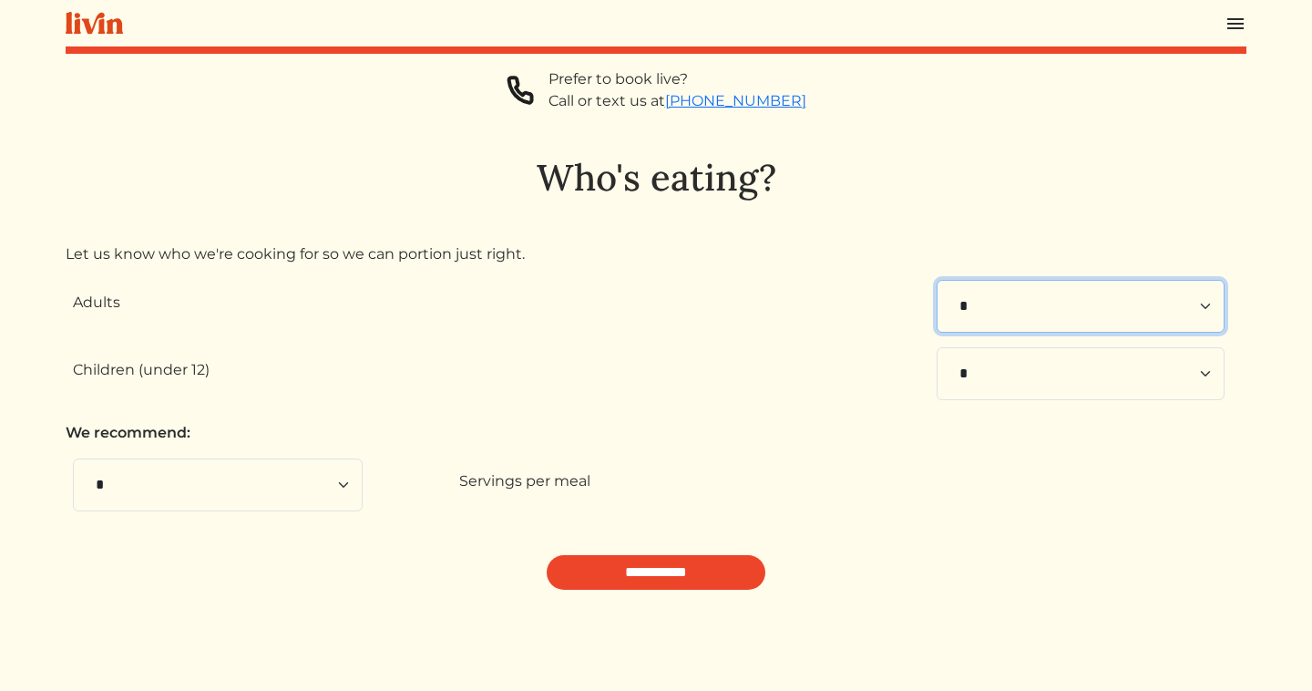
click at [999, 300] on select "* * * * * * * * * **" at bounding box center [1081, 306] width 288 height 53
select select "*"
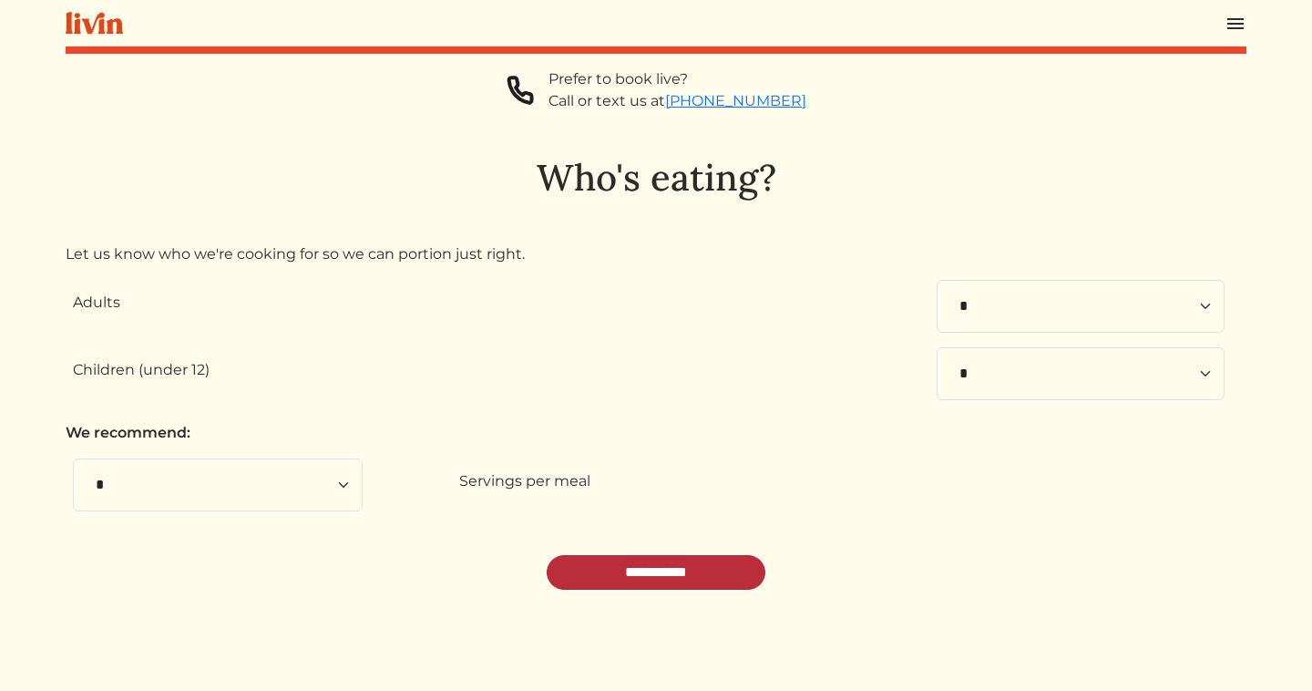
click at [599, 572] on input "**********" at bounding box center [656, 572] width 219 height 35
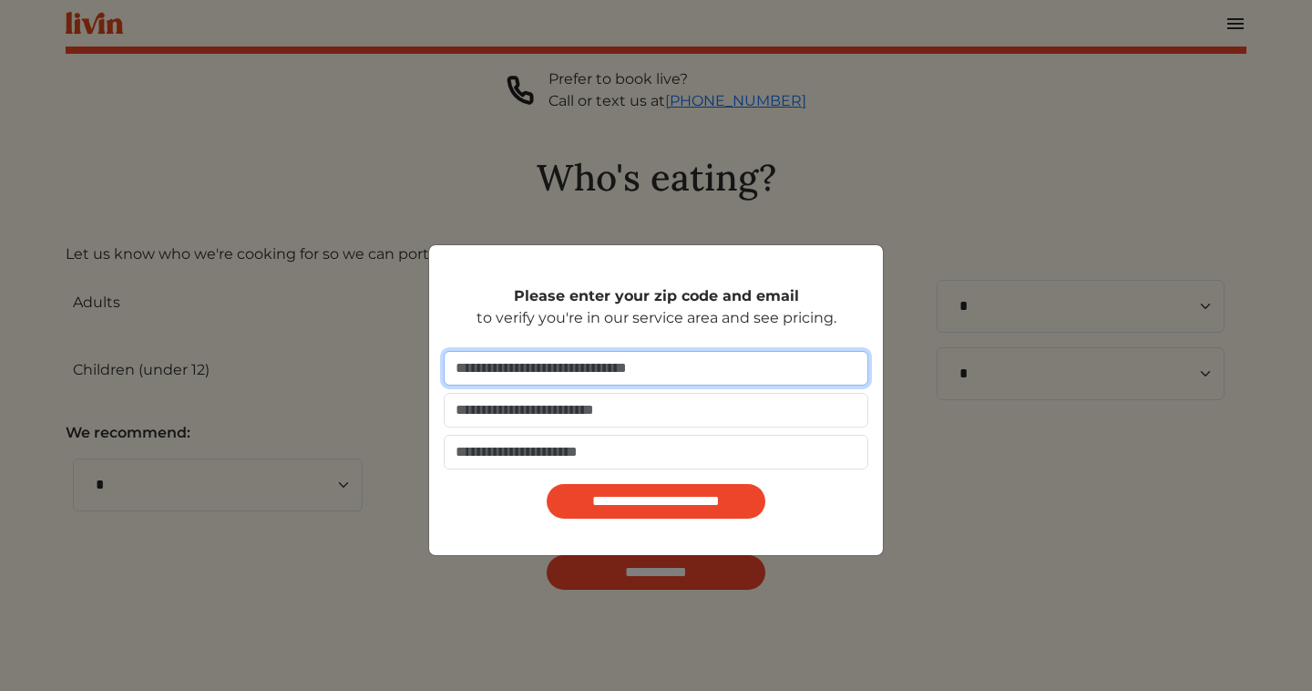
click at [648, 361] on input "number" at bounding box center [656, 368] width 425 height 35
type input "*"
type input "*****"
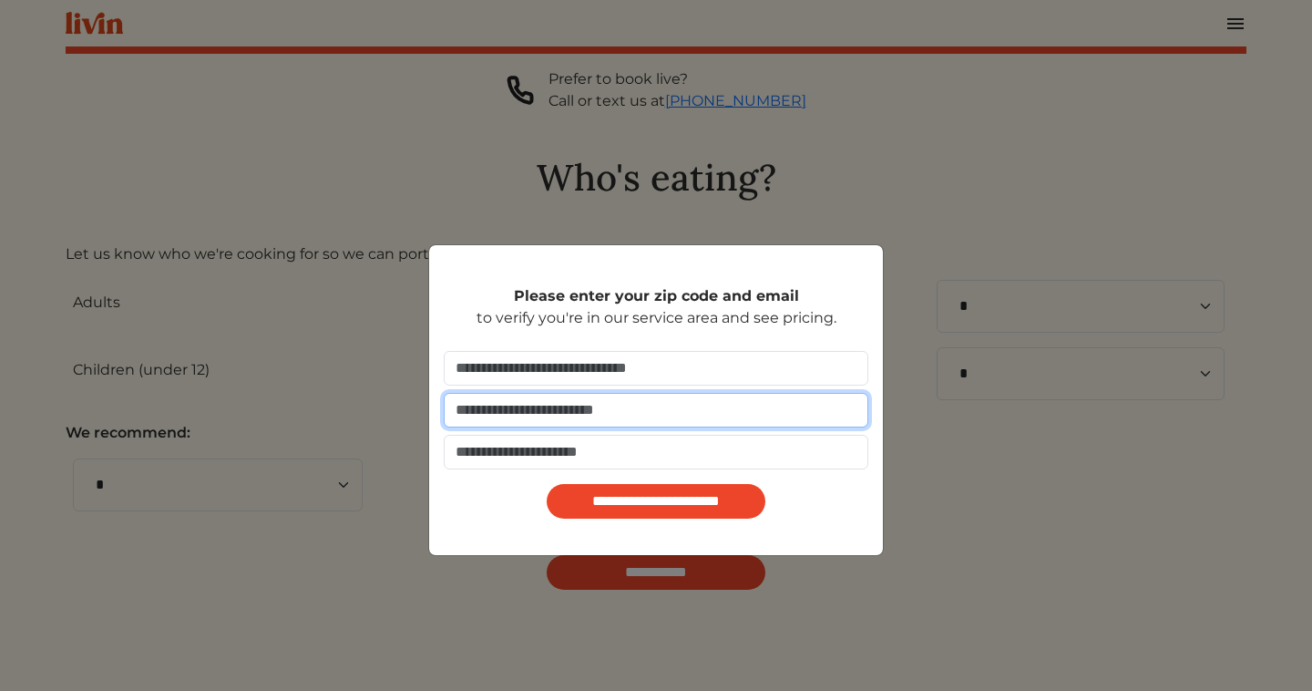
click at [644, 416] on input "email" at bounding box center [656, 410] width 425 height 35
type input "**********"
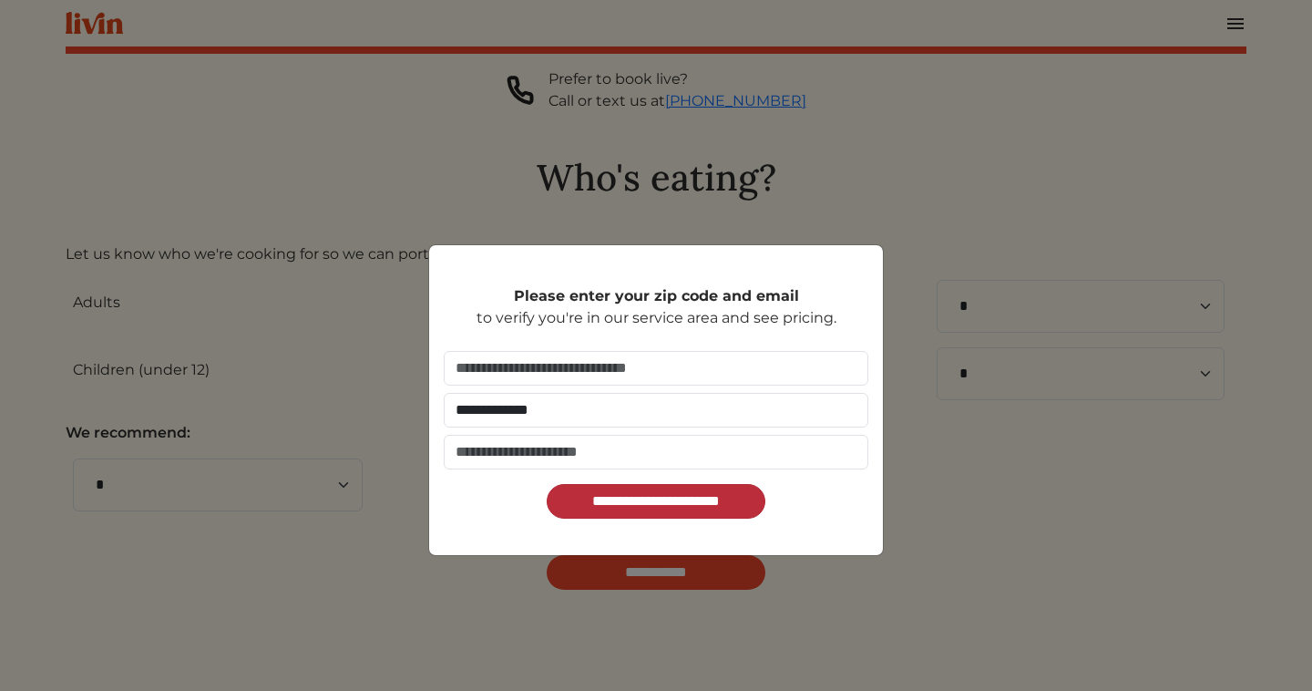
click at [651, 503] on input "**********" at bounding box center [656, 501] width 219 height 35
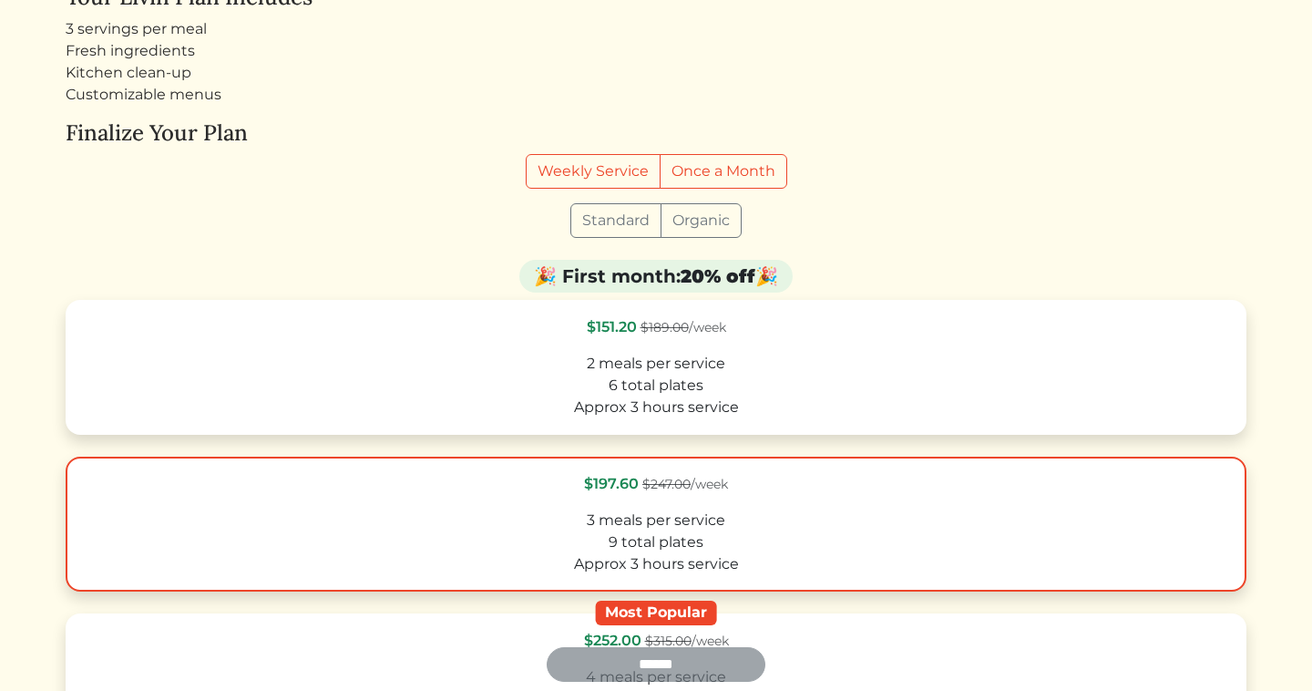
scroll to position [224, 0]
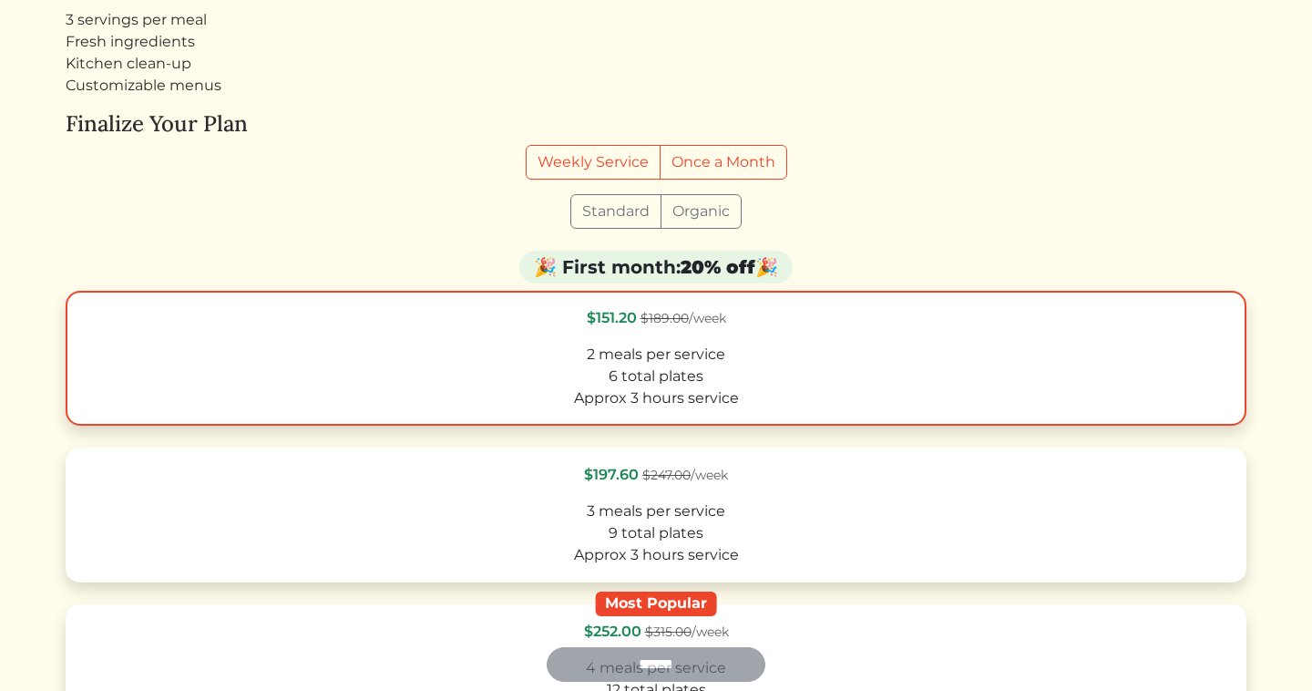
click at [772, 380] on div "6 total plates" at bounding box center [656, 376] width 1148 height 22
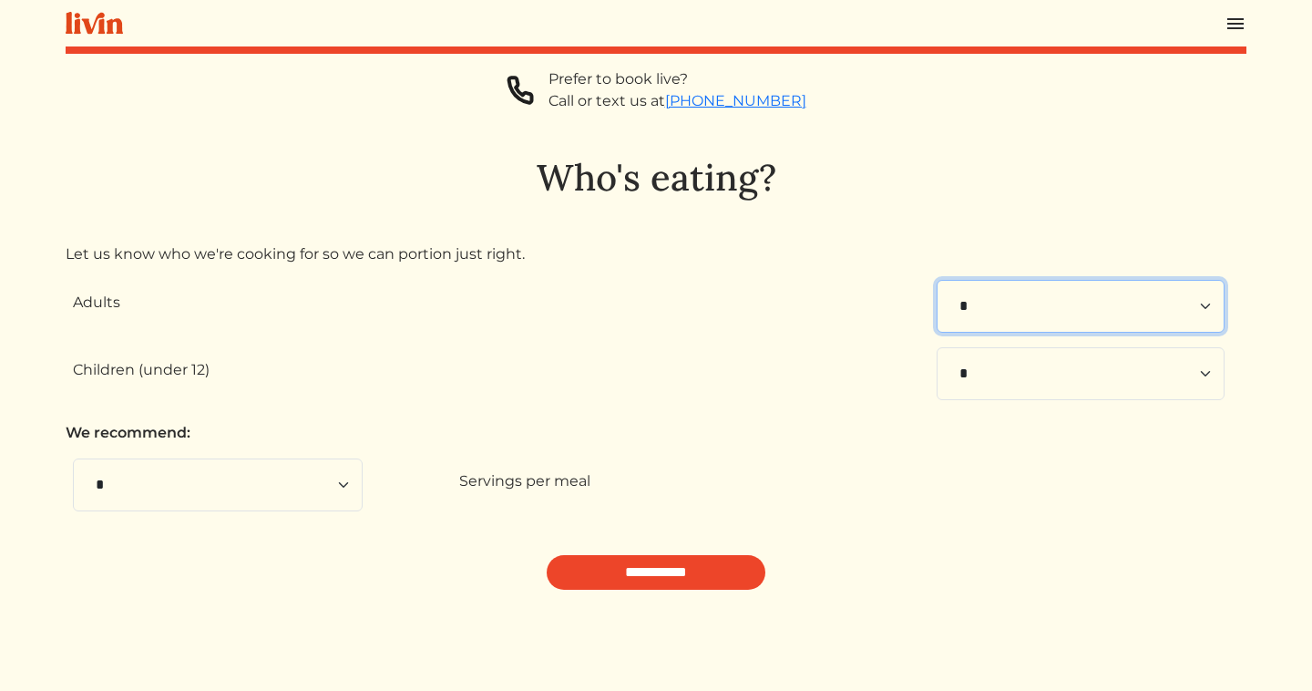
click at [1014, 306] on select "* * * * * * * * * **" at bounding box center [1081, 306] width 288 height 53
select select "*"
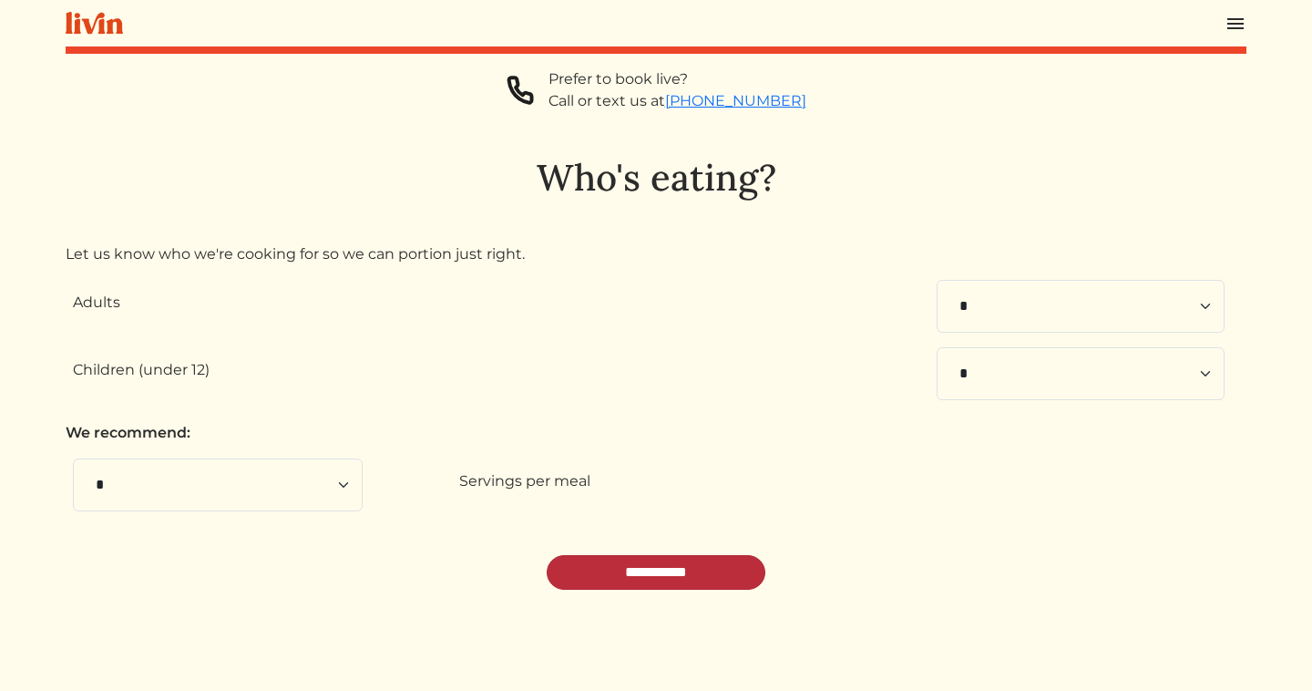
click at [627, 569] on input "**********" at bounding box center [656, 572] width 219 height 35
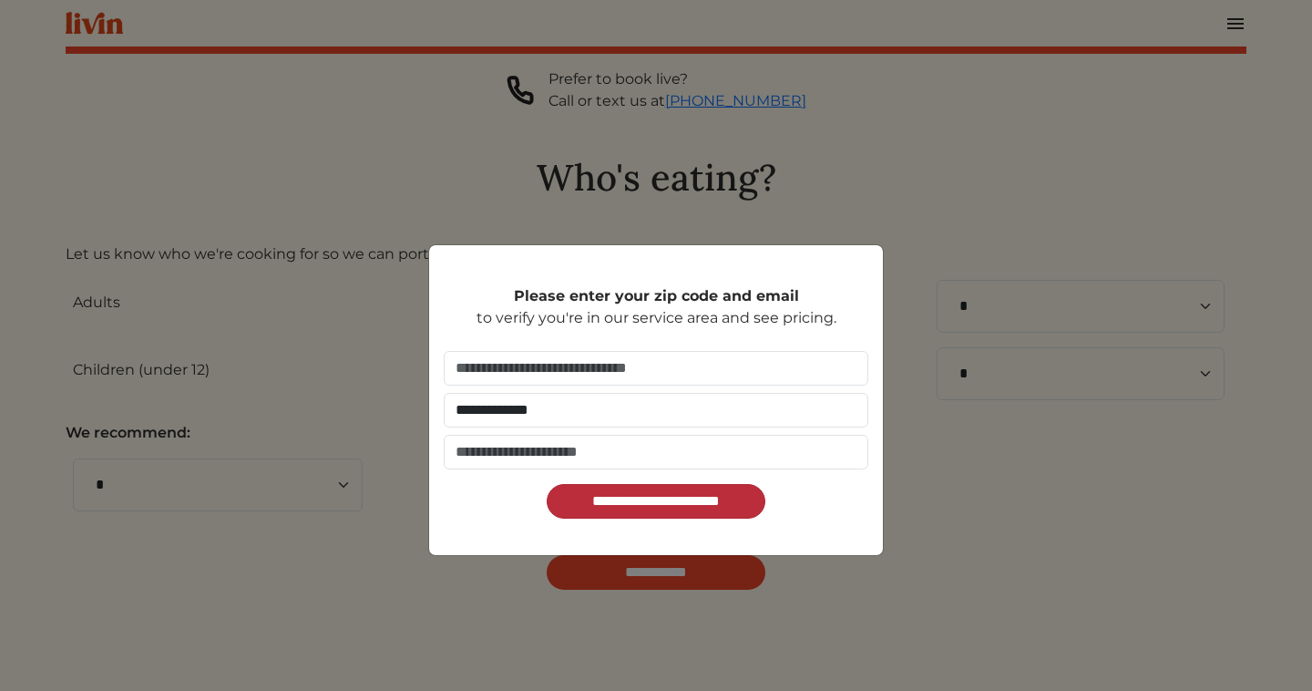
click at [620, 495] on input "**********" at bounding box center [656, 501] width 219 height 35
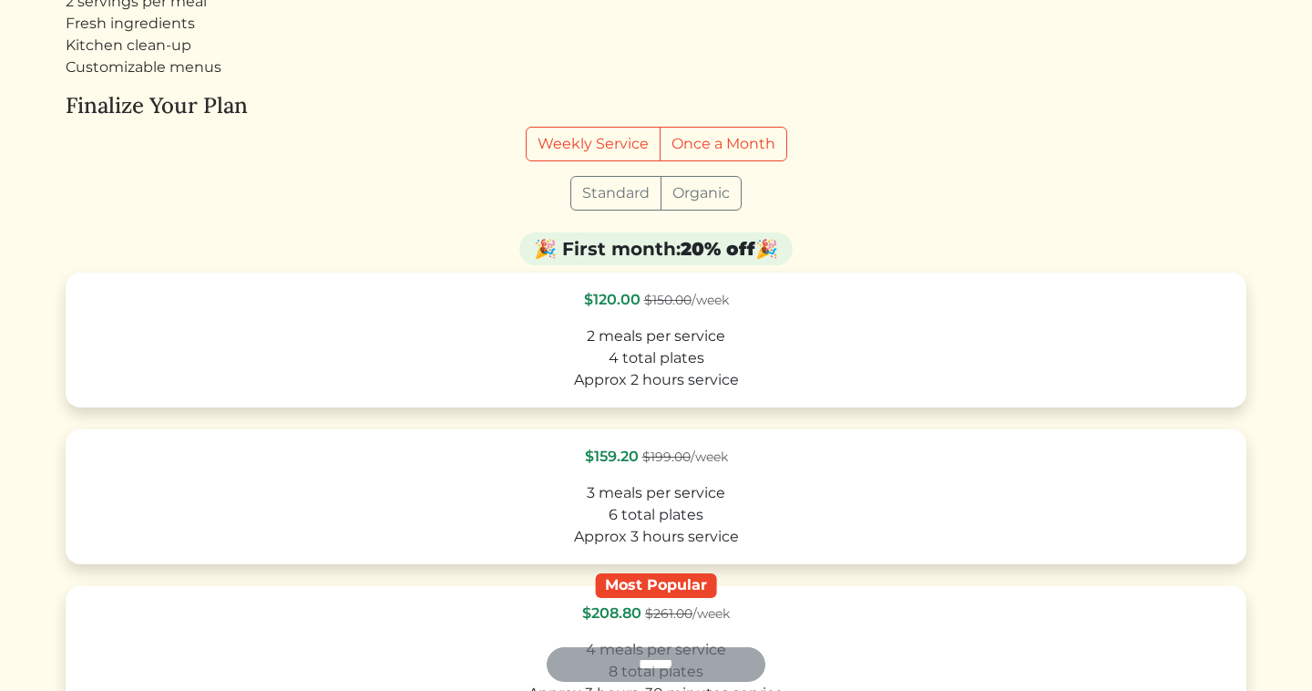
scroll to position [245, 0]
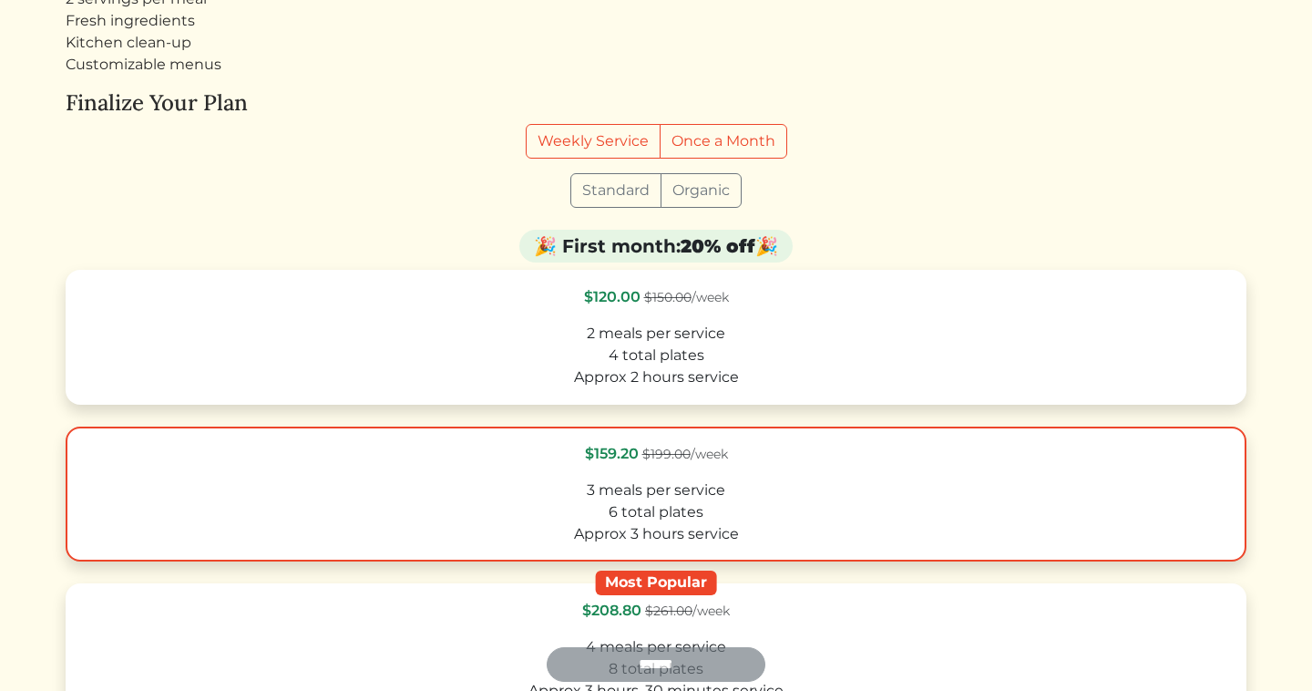
click at [753, 517] on div "6 total plates" at bounding box center [656, 512] width 1148 height 22
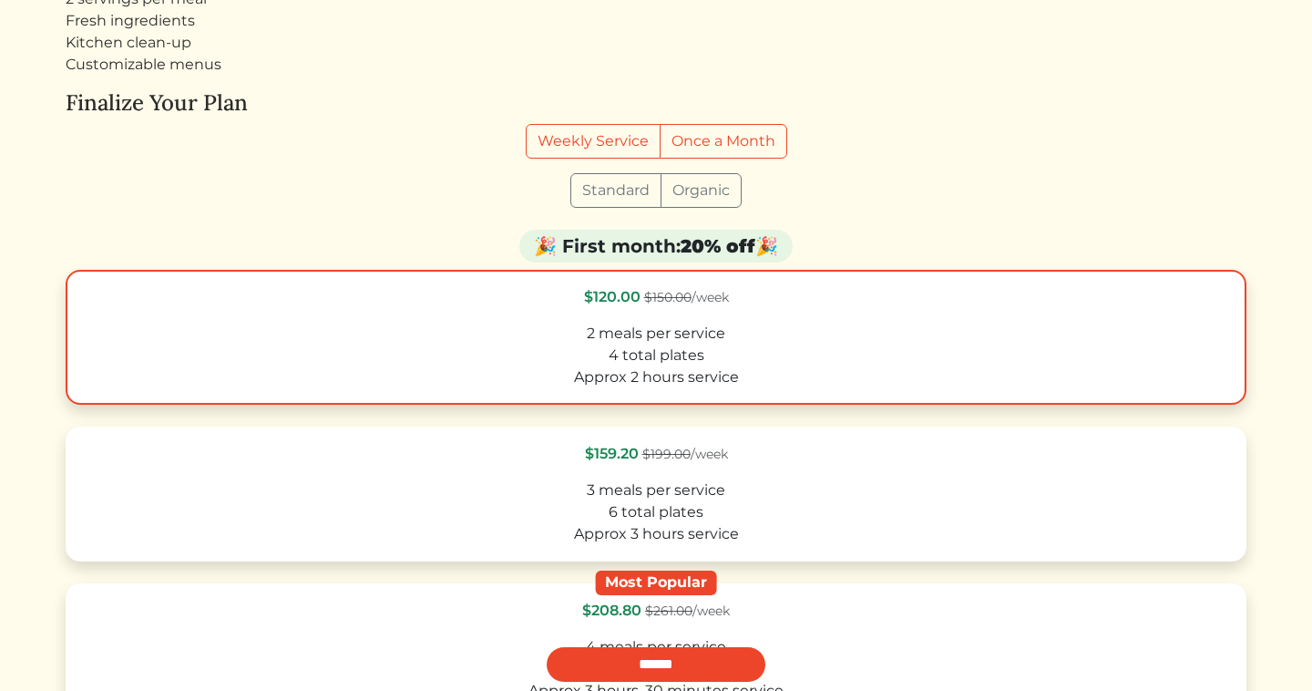
click at [1164, 344] on div "4 total plates" at bounding box center [656, 355] width 1148 height 22
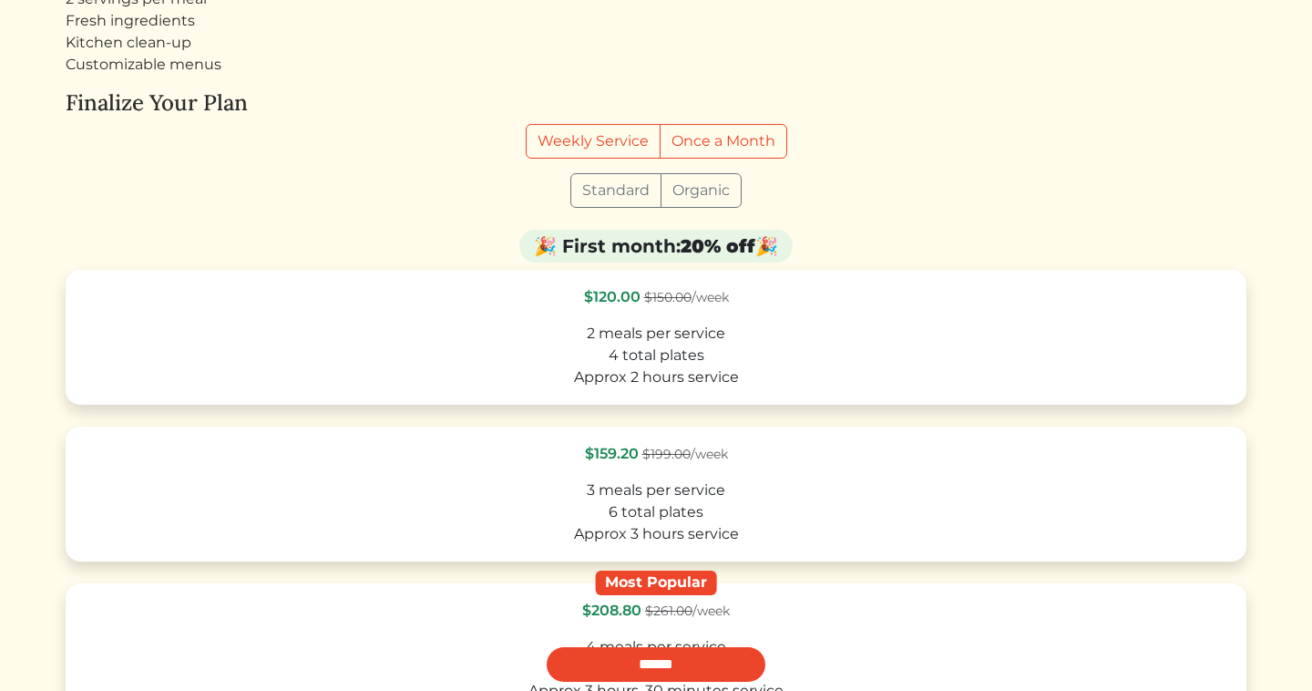
scroll to position [0, 0]
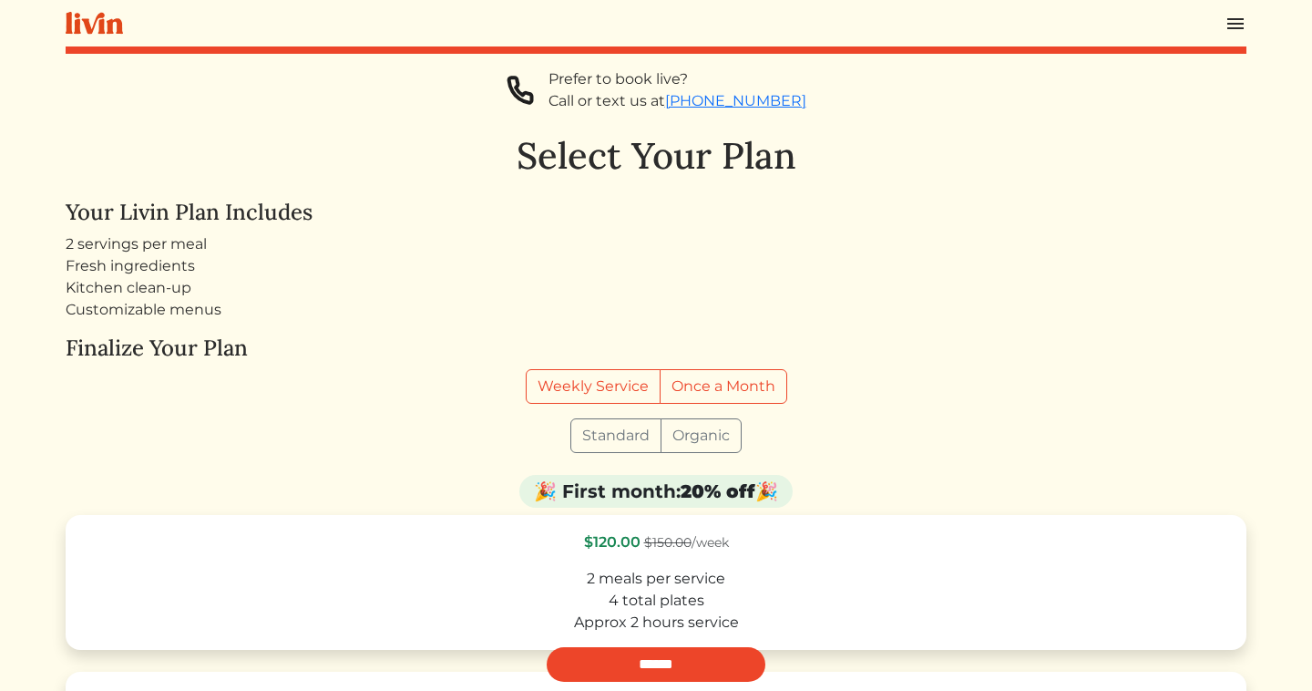
click at [1251, 20] on div "Log In Book a Chef Become a Chef Browse Menu Prefer to book live? Call or text …" at bounding box center [656, 650] width 1203 height 1300
click at [1241, 20] on img at bounding box center [1236, 24] width 22 height 22
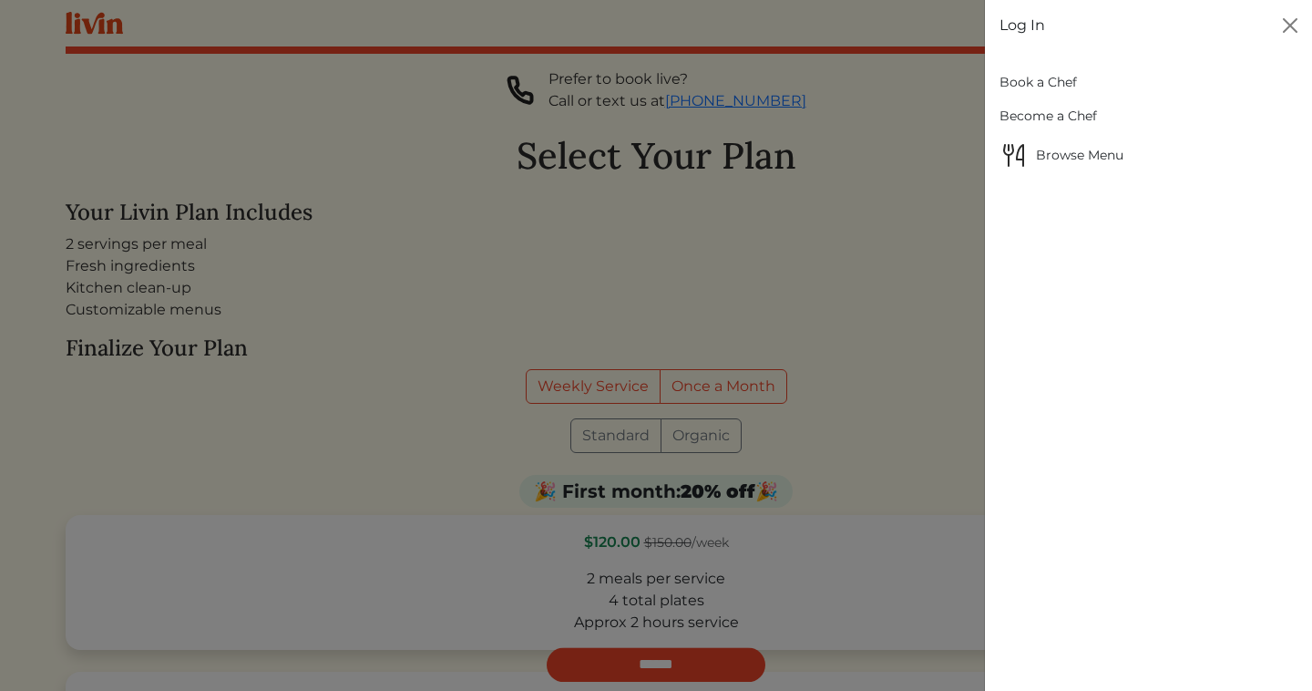
click at [1023, 30] on link "Log In" at bounding box center [1023, 26] width 46 height 22
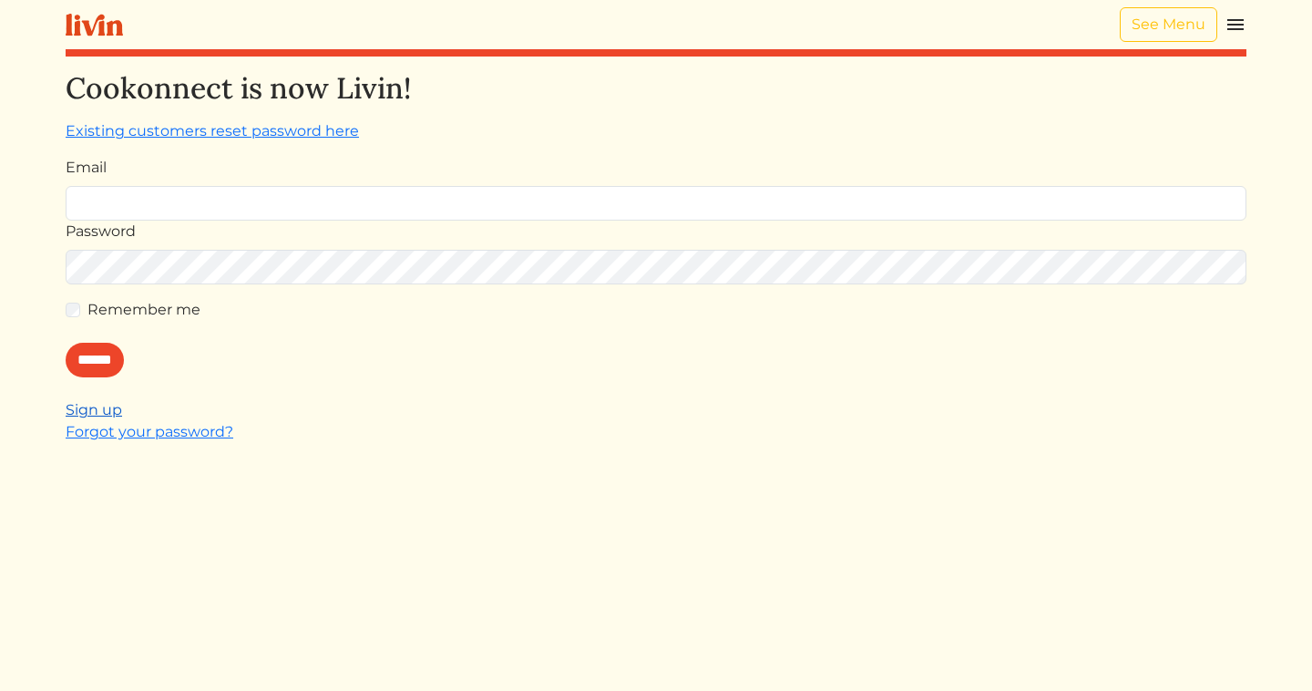
click at [82, 413] on link "Sign up" at bounding box center [94, 409] width 57 height 17
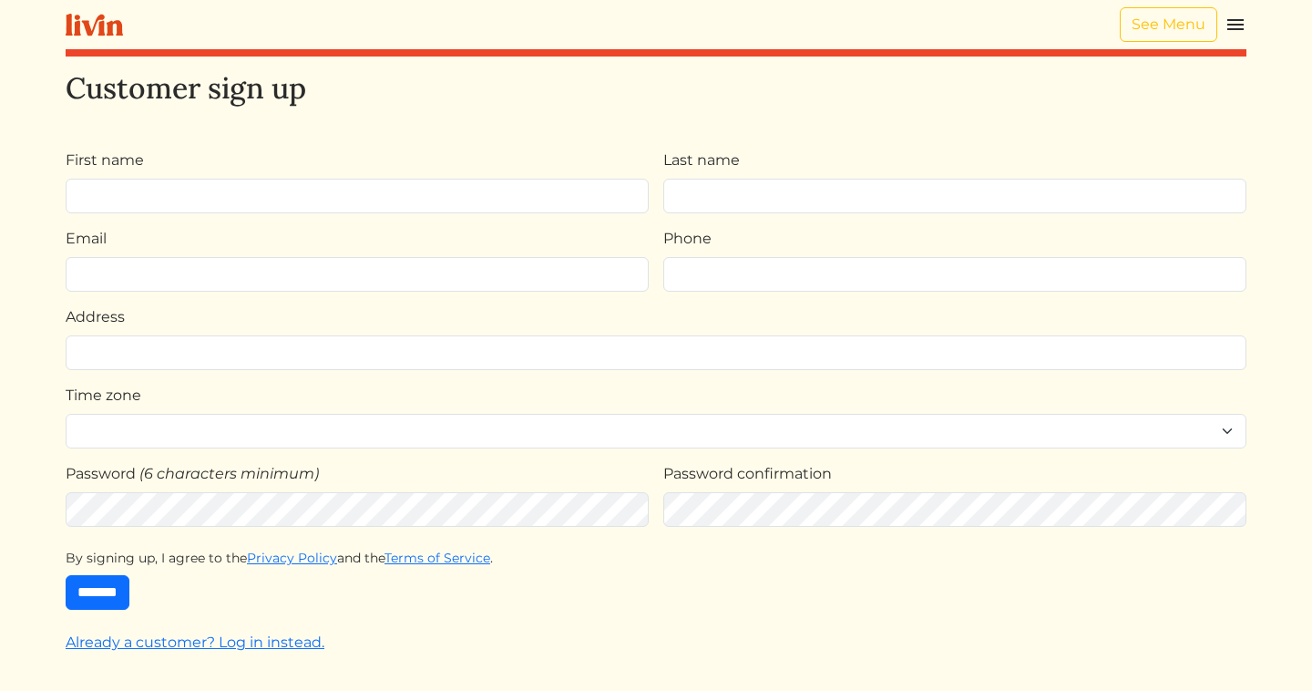
click at [1234, 22] on img at bounding box center [1236, 25] width 22 height 22
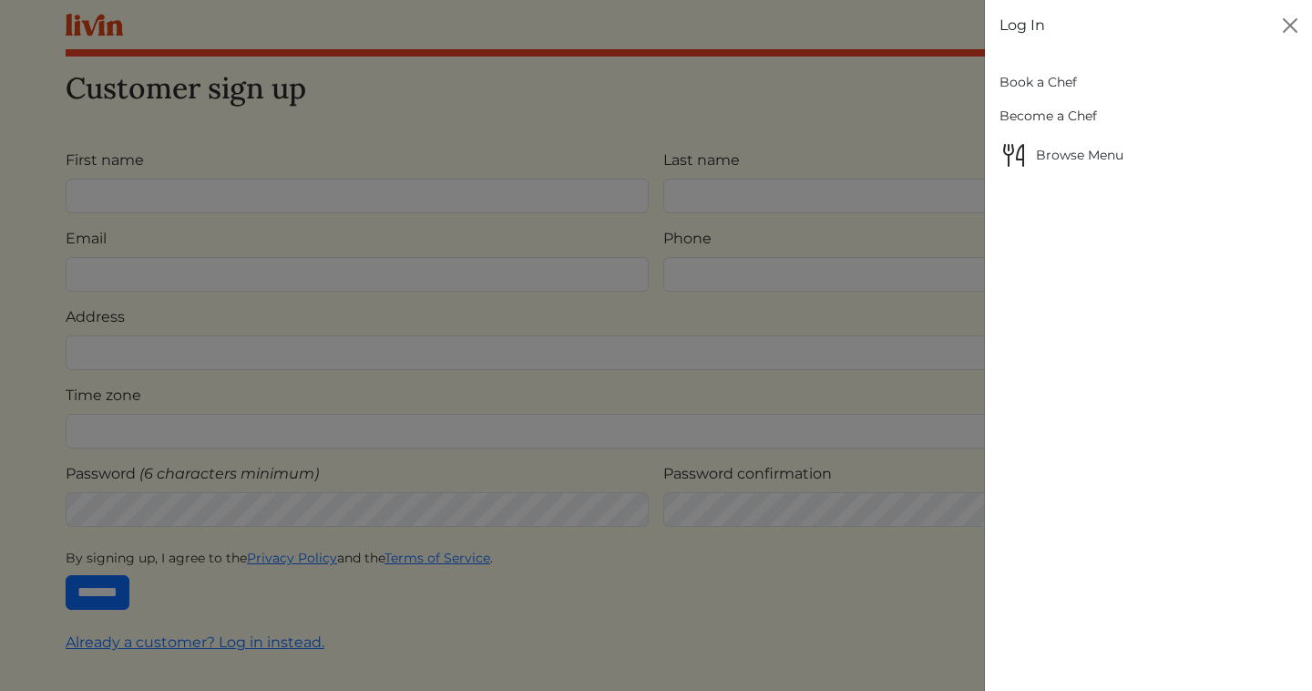
click at [1037, 24] on link "Log In" at bounding box center [1023, 26] width 46 height 22
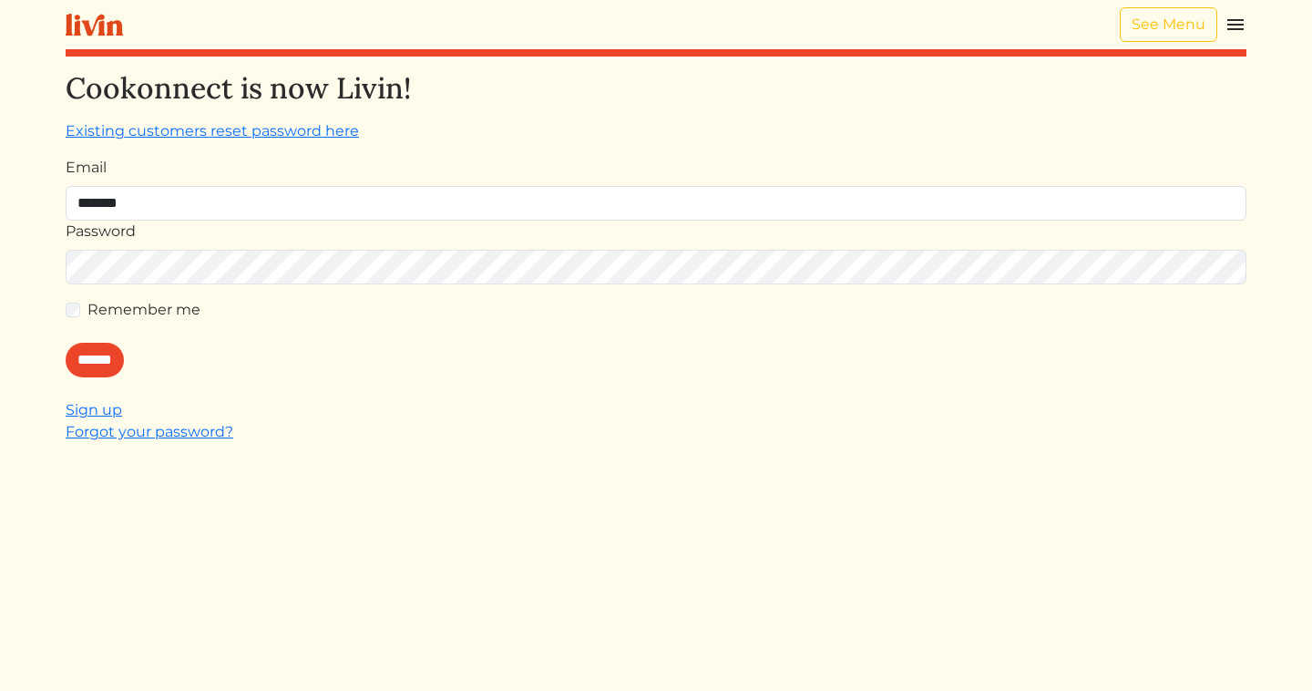
type input "**********"
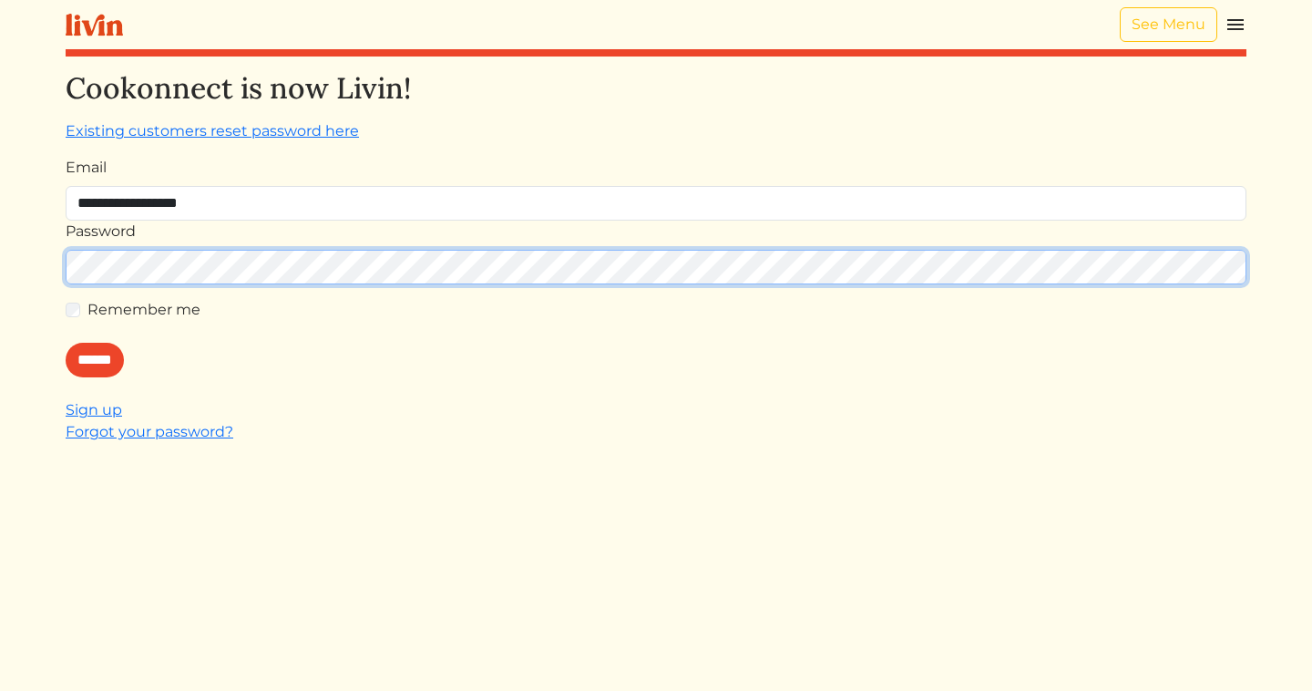
click at [66, 343] on input "******" at bounding box center [95, 360] width 58 height 35
